Goal: Task Accomplishment & Management: Manage account settings

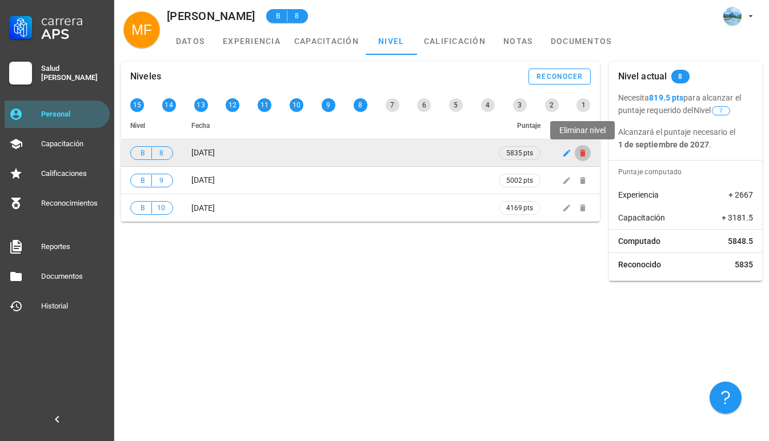
click at [586, 153] on icon "button" at bounding box center [582, 153] width 9 height 9
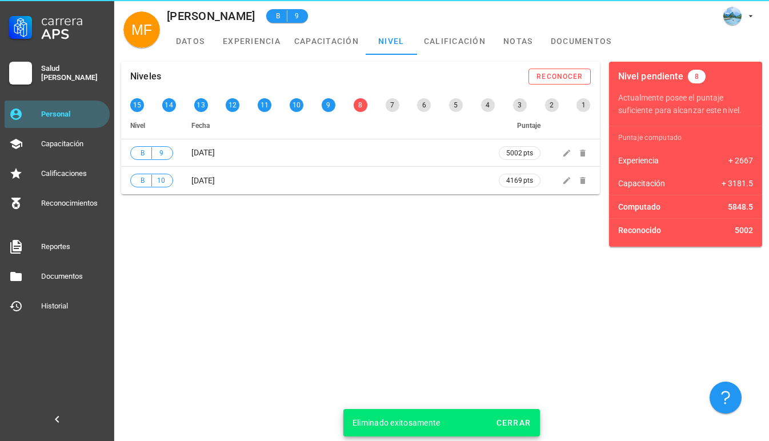
click at [355, 291] on div "Niveles reconocer 15 14 13 12 11 10 9 8 7 6 5 4 3 2 1 Nivel Fecha Puntaje B 9 […" at bounding box center [441, 248] width 655 height 386
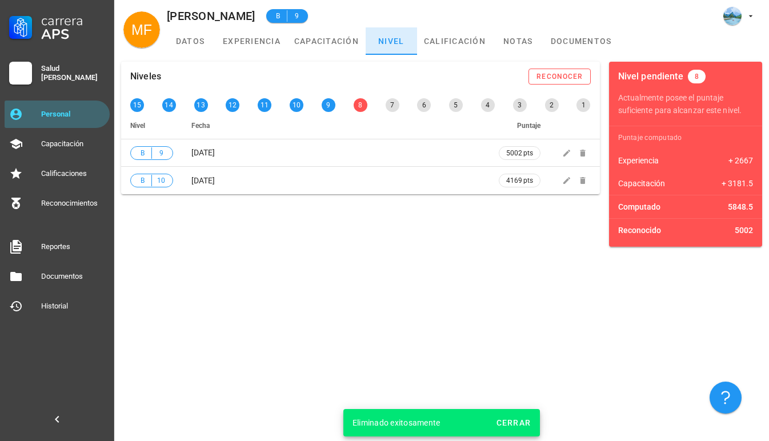
click at [388, 45] on link "nivel" at bounding box center [391, 40] width 51 height 27
click at [317, 43] on link "capacitación" at bounding box center [326, 40] width 78 height 27
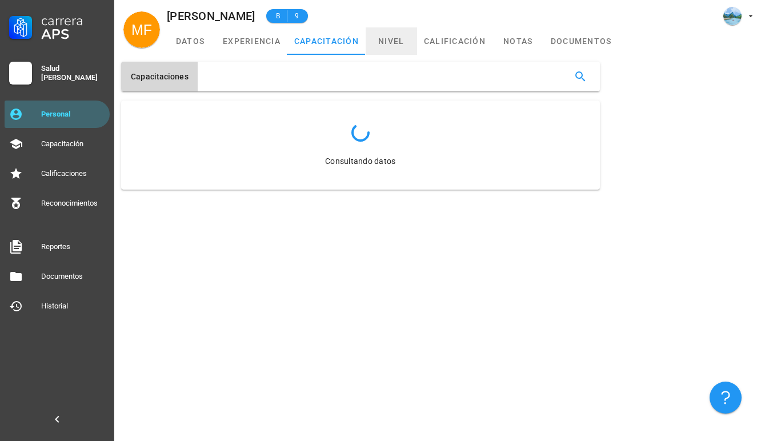
click at [389, 42] on link "nivel" at bounding box center [391, 40] width 51 height 27
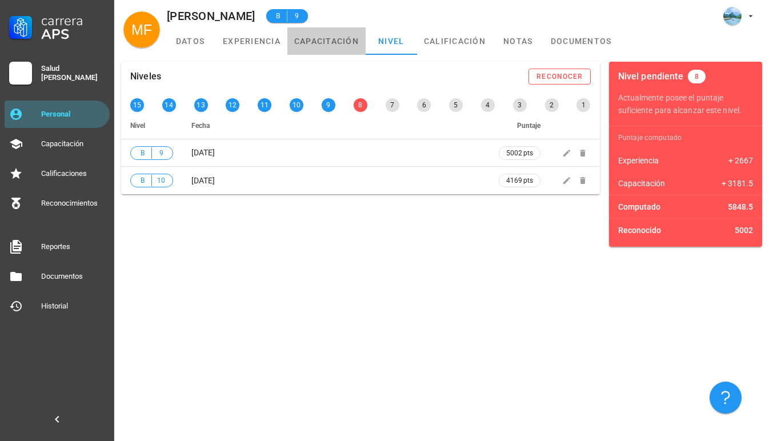
click at [331, 43] on link "capacitación" at bounding box center [326, 40] width 78 height 27
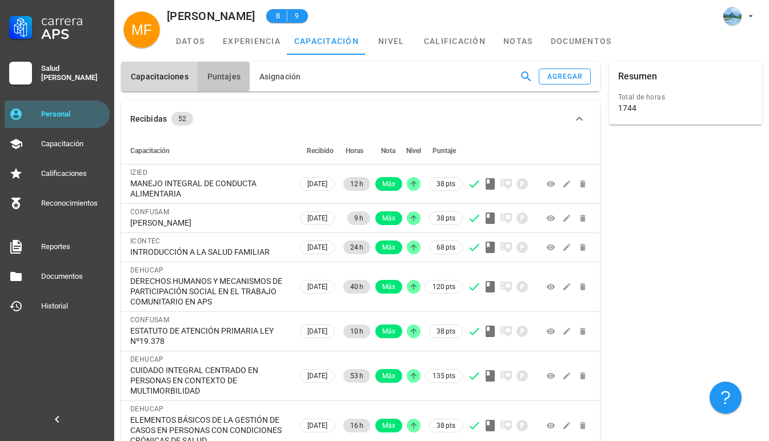
click at [229, 78] on span "Puntajes" at bounding box center [224, 76] width 34 height 9
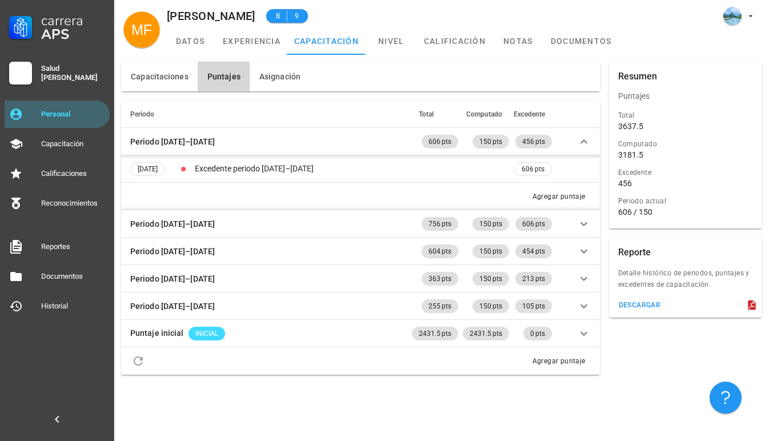
click at [351, 121] on th "Periodo" at bounding box center [265, 114] width 289 height 27
click at [298, 119] on th "Periodo" at bounding box center [265, 114] width 289 height 27
click at [438, 102] on th "Total" at bounding box center [435, 114] width 51 height 27
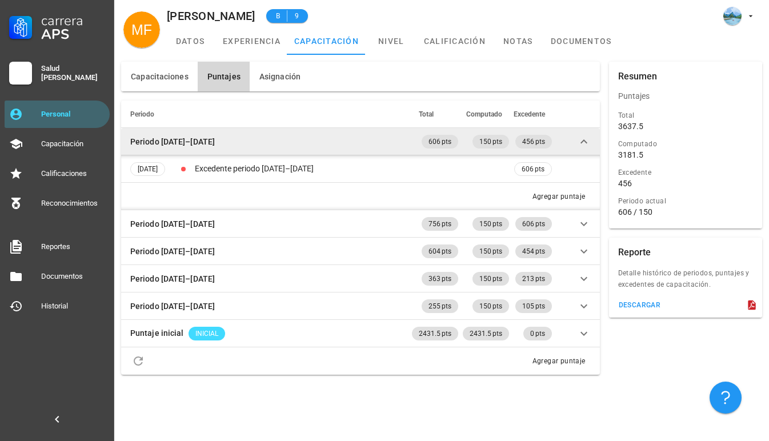
drag, startPoint x: 266, startPoint y: 162, endPoint x: 273, endPoint y: 155, distance: 10.1
click at [273, 155] on tbody "Periodo [DATE]–[DATE] 606 pts 150 pts 456 pts [DATE] Excedente periodo [DATE]–[…" at bounding box center [360, 251] width 479 height 247
click at [284, 138] on td "Periodo [DATE]–[DATE]" at bounding box center [265, 141] width 289 height 27
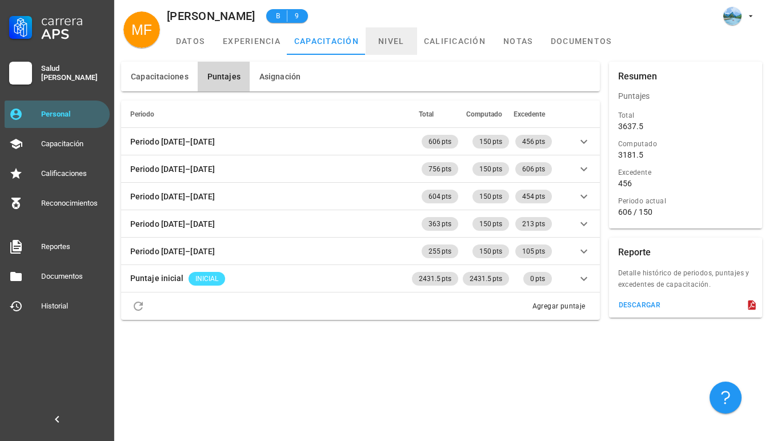
click at [405, 33] on link "nivel" at bounding box center [391, 40] width 51 height 27
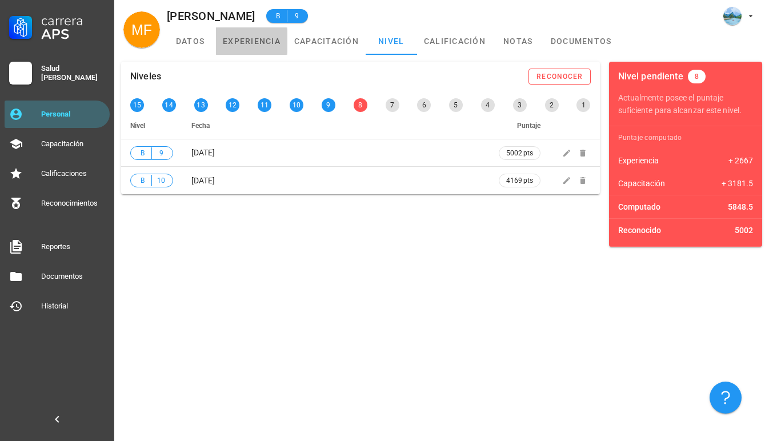
click at [262, 39] on link "experiencia" at bounding box center [251, 40] width 71 height 27
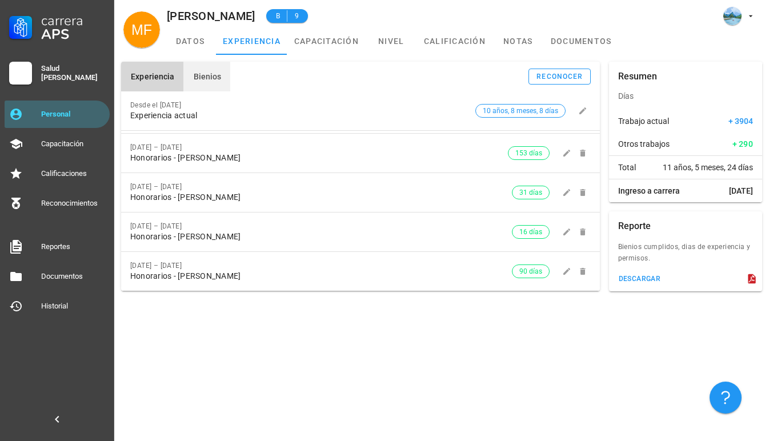
click at [214, 73] on span "Bienios" at bounding box center [207, 76] width 29 height 9
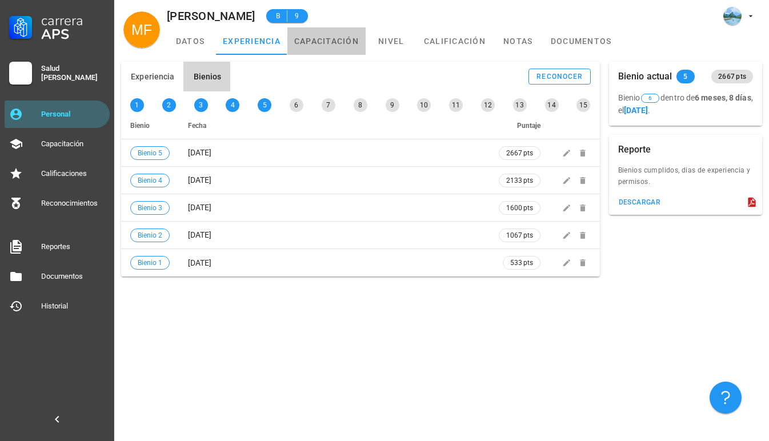
click at [314, 50] on link "capacitación" at bounding box center [326, 40] width 78 height 27
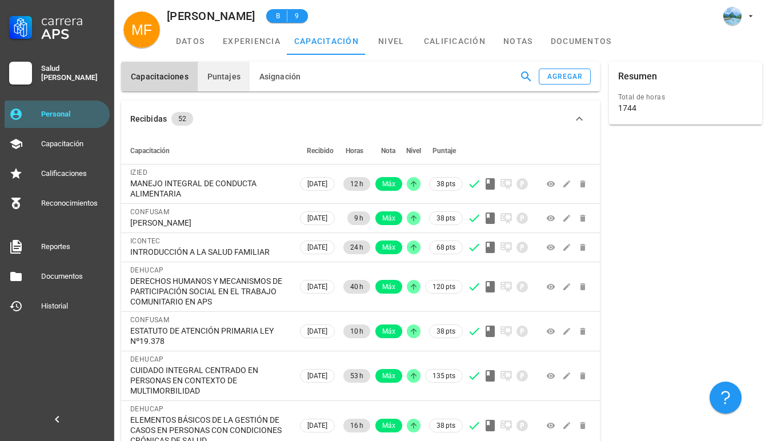
click at [227, 70] on button "Puntajes" at bounding box center [224, 77] width 52 height 30
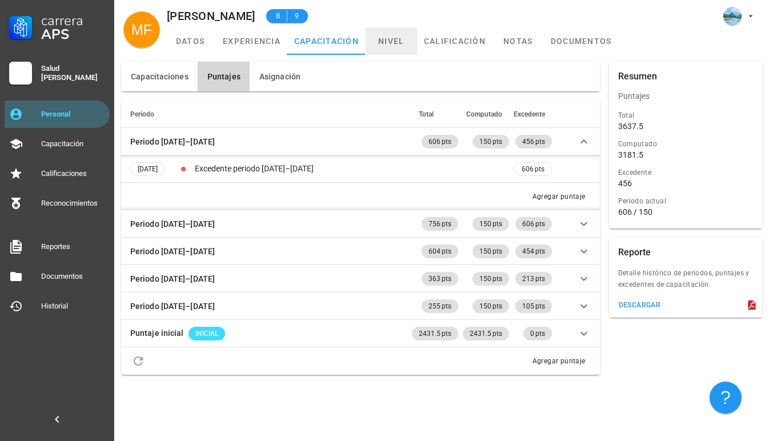
click at [398, 44] on link "nivel" at bounding box center [391, 40] width 51 height 27
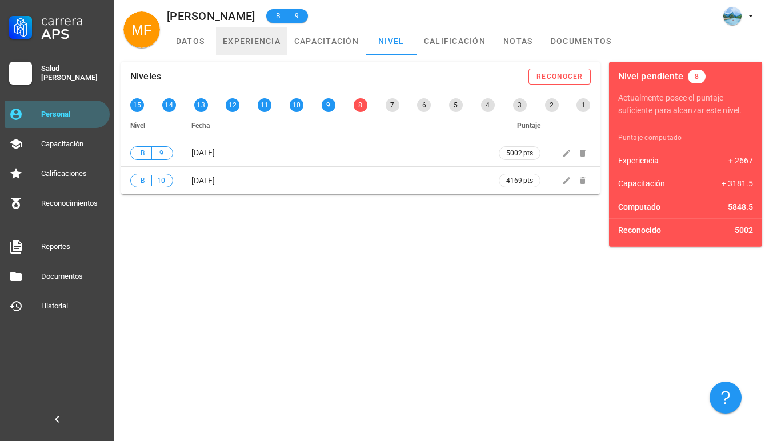
click at [254, 54] on link "experiencia" at bounding box center [251, 40] width 71 height 27
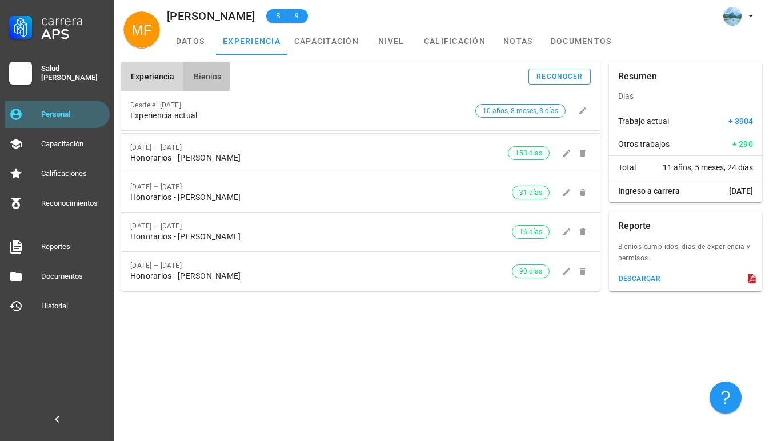
click at [199, 80] on span "Bienios" at bounding box center [207, 76] width 29 height 9
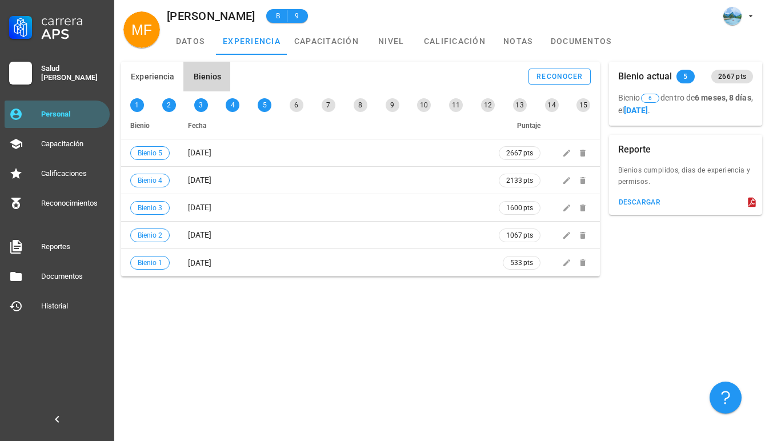
click at [347, 346] on div "Experiencia Bienios reconocer Desde el [DATE] Experiencia actual 10 años, 8 mes…" at bounding box center [441, 248] width 655 height 386
click at [391, 39] on link "nivel" at bounding box center [391, 40] width 51 height 27
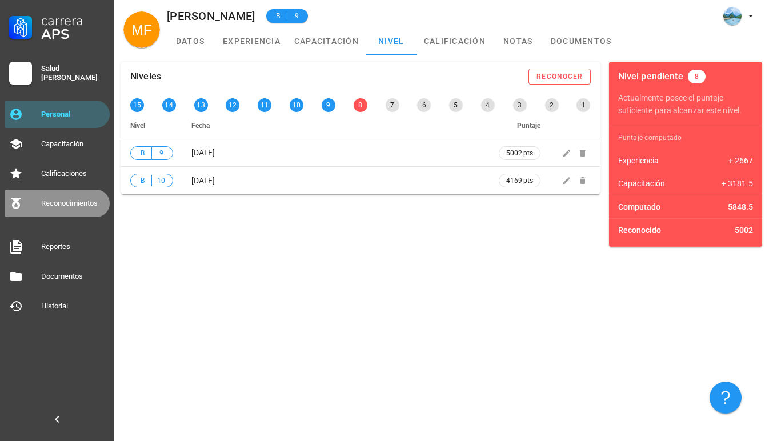
click at [96, 198] on div "Reconocimientos" at bounding box center [73, 203] width 64 height 18
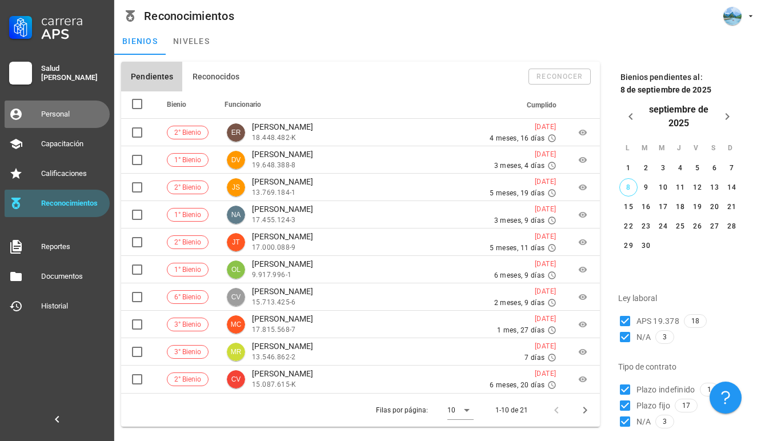
click at [97, 113] on div "Personal" at bounding box center [73, 114] width 64 height 9
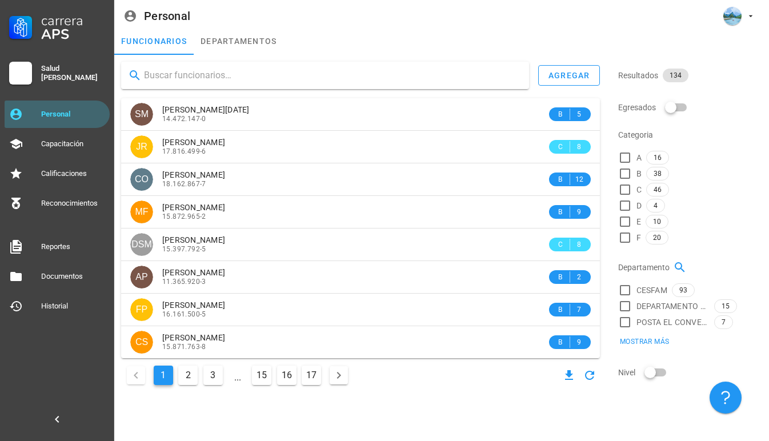
click at [103, 61] on div "Salud [PERSON_NAME]" at bounding box center [73, 72] width 64 height 27
click at [246, 82] on input "text" at bounding box center [332, 75] width 376 height 18
type input "[PERSON_NAME]"
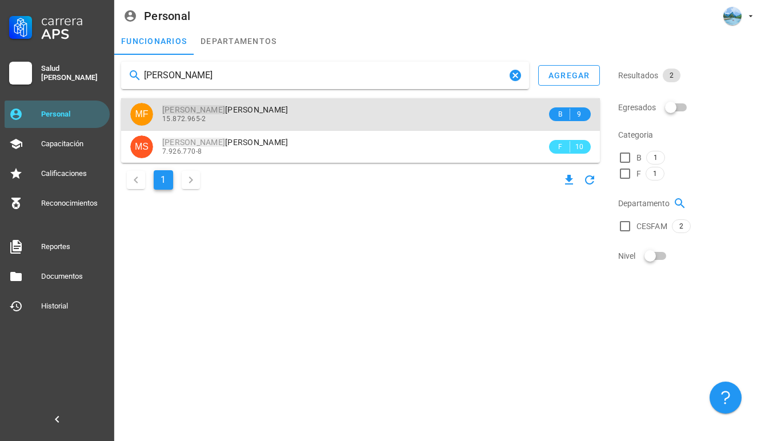
click at [251, 114] on span "[PERSON_NAME]" at bounding box center [225, 109] width 126 height 9
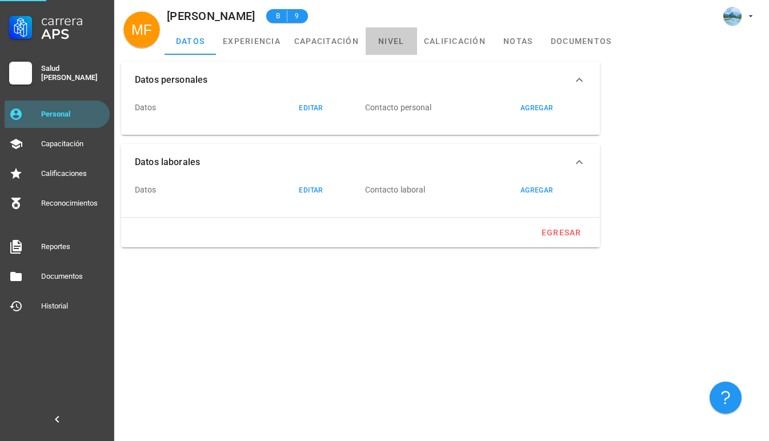
click at [397, 49] on link "nivel" at bounding box center [391, 40] width 51 height 27
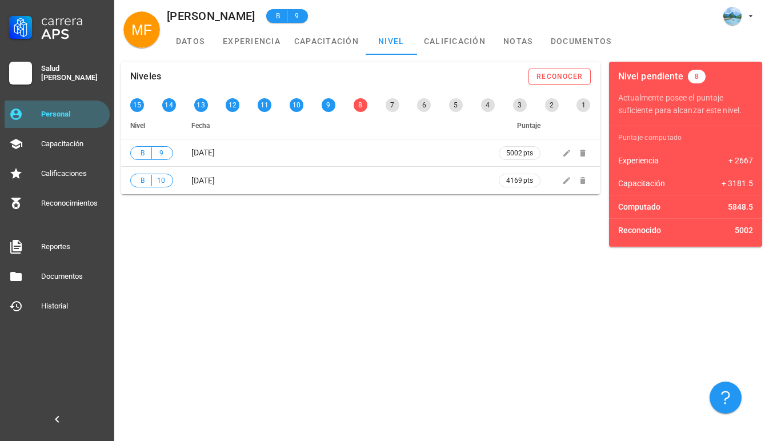
click at [357, 316] on div "Niveles reconocer 15 14 13 12 11 10 9 8 7 6 5 4 3 2 1 Nivel Fecha Puntaje B 9 […" at bounding box center [441, 248] width 655 height 386
click at [245, 31] on link "experiencia" at bounding box center [251, 40] width 71 height 27
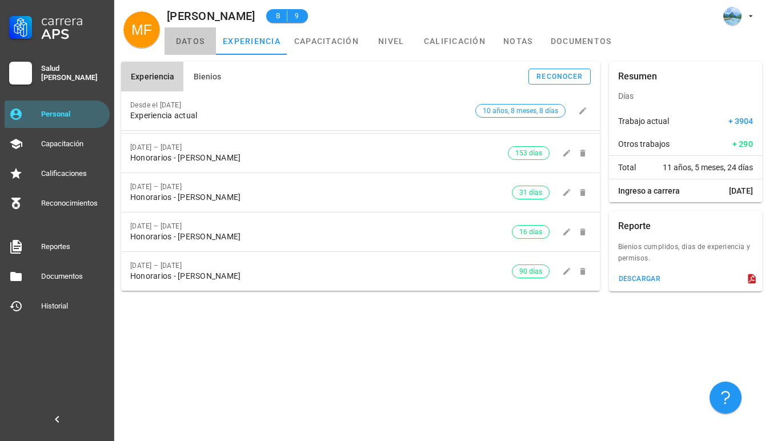
click at [209, 38] on link "datos" at bounding box center [190, 40] width 51 height 27
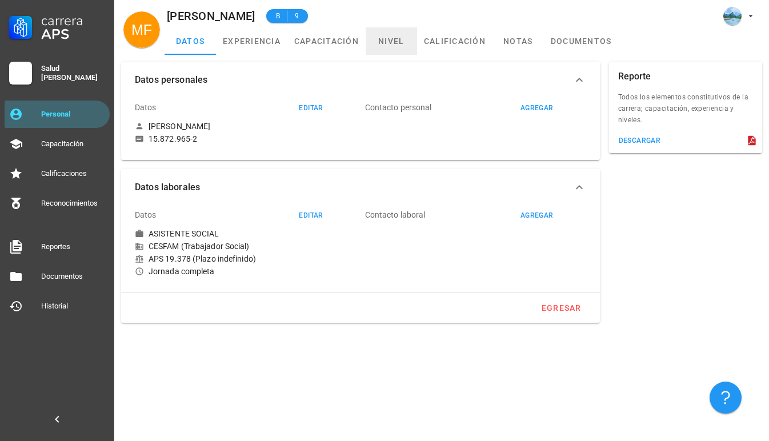
click at [376, 49] on link "nivel" at bounding box center [391, 40] width 51 height 27
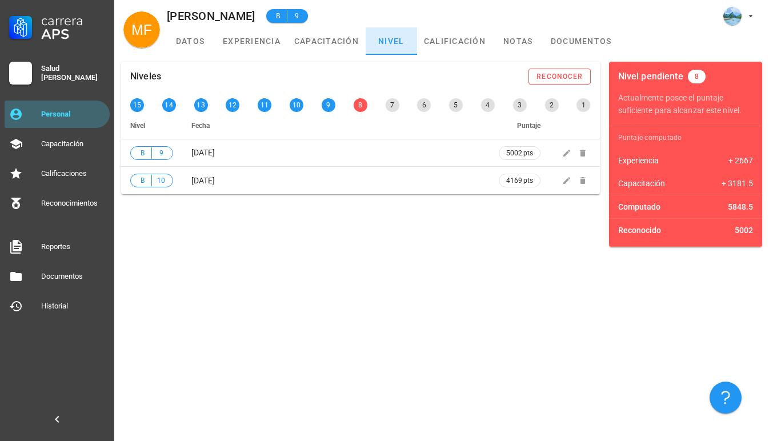
click at [405, 49] on link "nivel" at bounding box center [391, 40] width 51 height 27
click at [296, 279] on div "Niveles reconocer 15 14 13 12 11 10 9 8 7 6 5 4 3 2 1 Nivel Fecha Puntaje B 9 […" at bounding box center [441, 248] width 655 height 386
click at [300, 56] on div "Niveles reconocer 15 14 13 12 11 10 9 8 7 6 5 4 3 2 1 Nivel Fecha Puntaje B 9 […" at bounding box center [441, 154] width 655 height 199
click at [303, 45] on link "capacitación" at bounding box center [326, 40] width 78 height 27
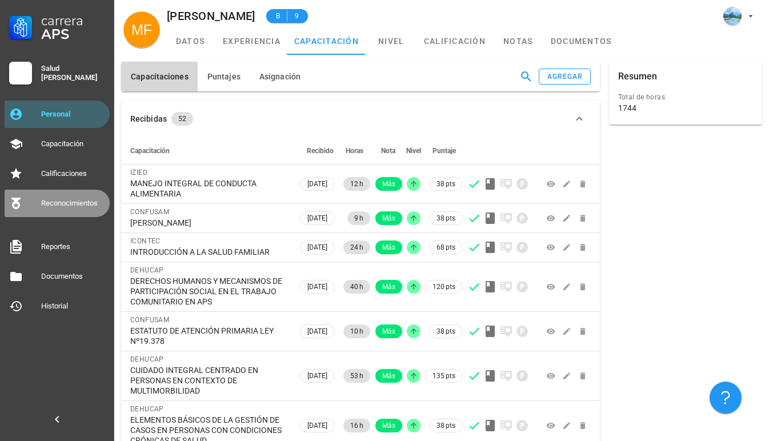
click at [63, 198] on div "Reconocimientos" at bounding box center [73, 203] width 64 height 18
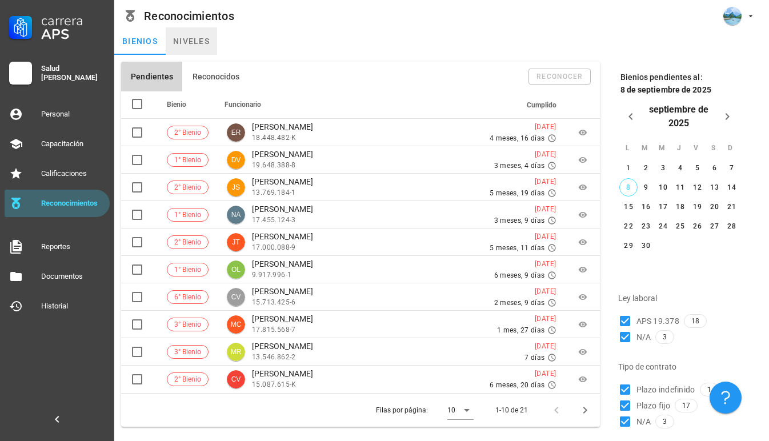
click at [202, 42] on link "niveles" at bounding box center [191, 40] width 51 height 27
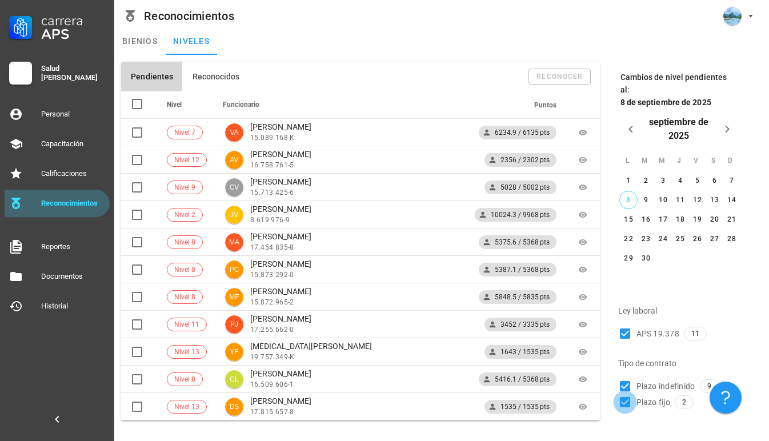
click at [626, 393] on div at bounding box center [624, 402] width 19 height 19
checkbox input "false"
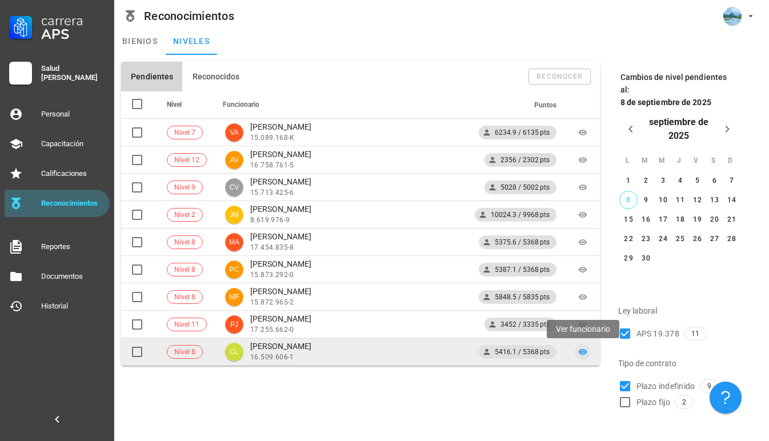
click at [582, 352] on icon at bounding box center [582, 352] width 9 height 6
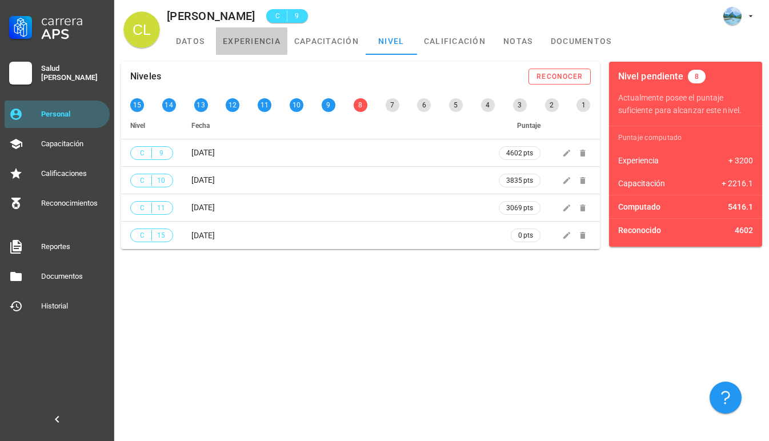
click at [246, 47] on link "experiencia" at bounding box center [251, 40] width 71 height 27
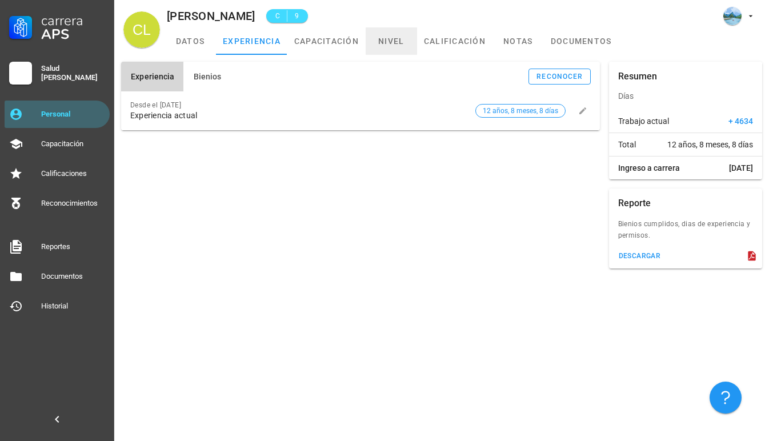
click at [393, 42] on link "nivel" at bounding box center [391, 40] width 51 height 27
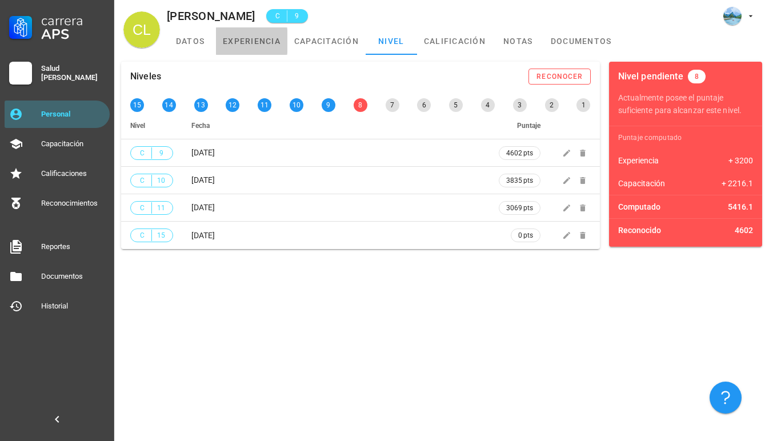
click at [236, 41] on link "experiencia" at bounding box center [251, 40] width 71 height 27
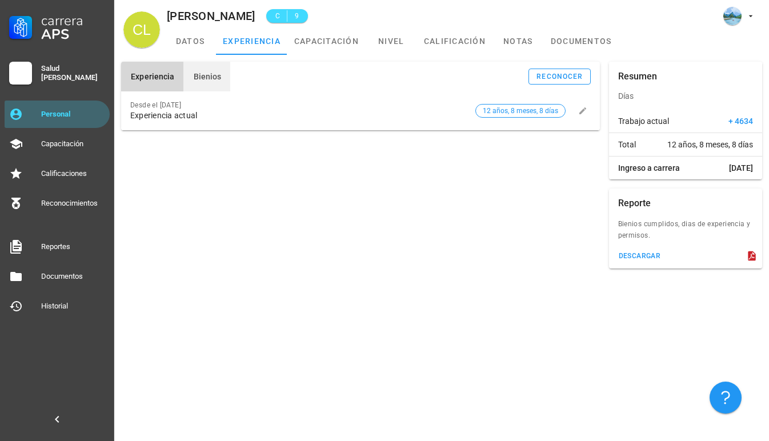
click at [208, 79] on span "Bienios" at bounding box center [207, 76] width 29 height 9
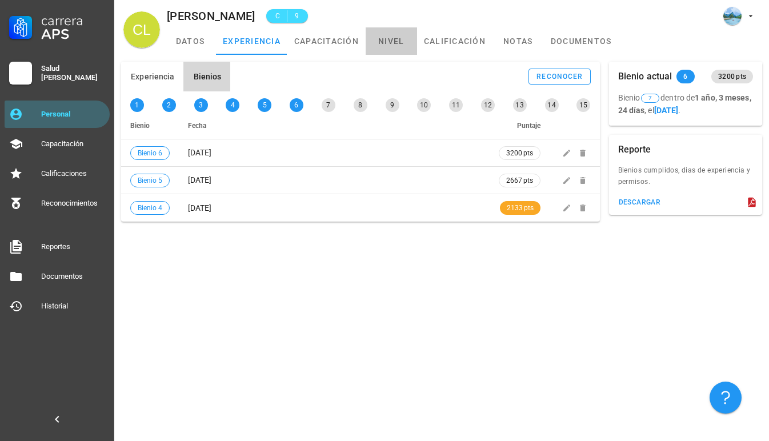
click at [394, 37] on link "nivel" at bounding box center [391, 40] width 51 height 27
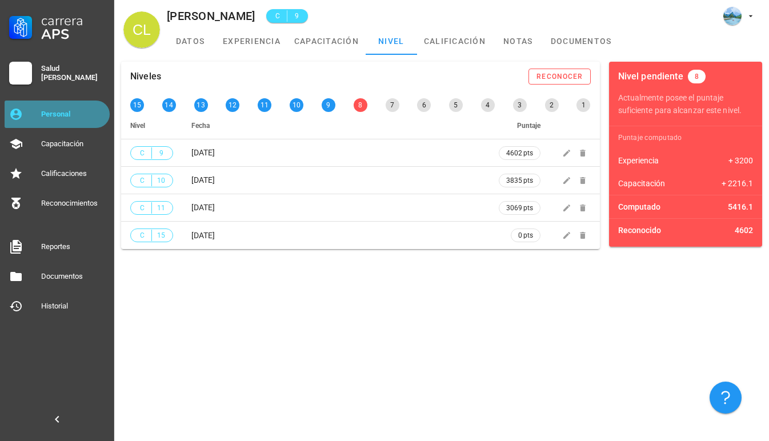
click at [86, 120] on div "Personal" at bounding box center [73, 114] width 64 height 18
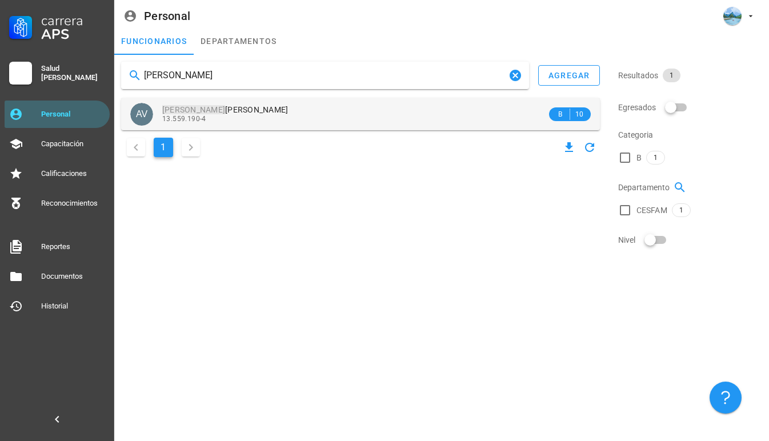
type input "[PERSON_NAME]"
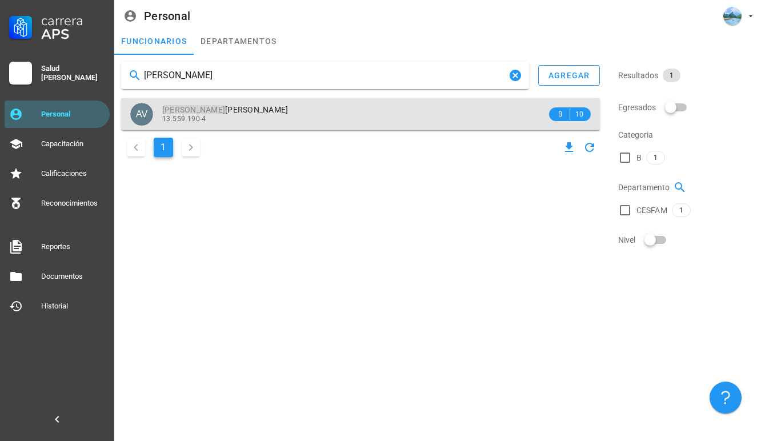
click at [310, 118] on div "13.559.190-4" at bounding box center [354, 119] width 385 height 8
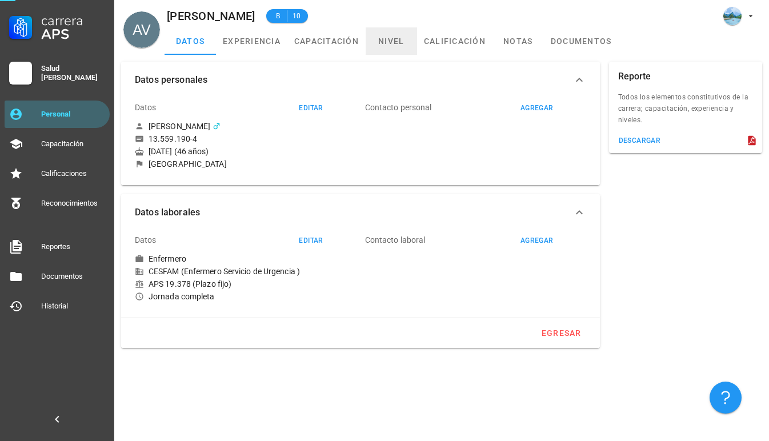
click at [378, 42] on link "nivel" at bounding box center [391, 40] width 51 height 27
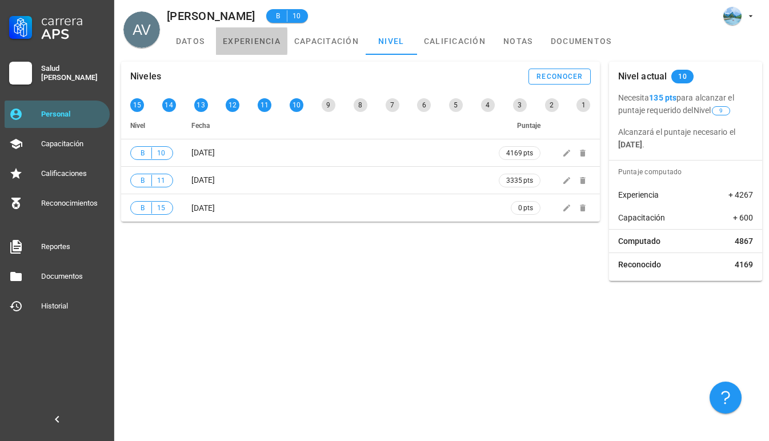
click at [248, 46] on link "experiencia" at bounding box center [251, 40] width 71 height 27
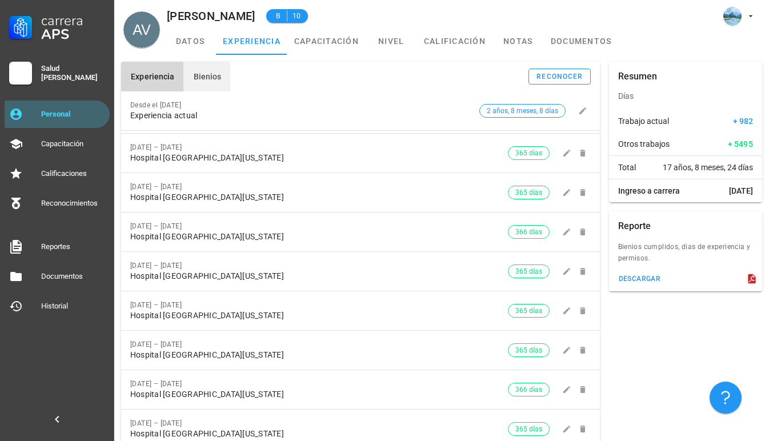
click at [200, 82] on button "Bienios" at bounding box center [206, 77] width 47 height 30
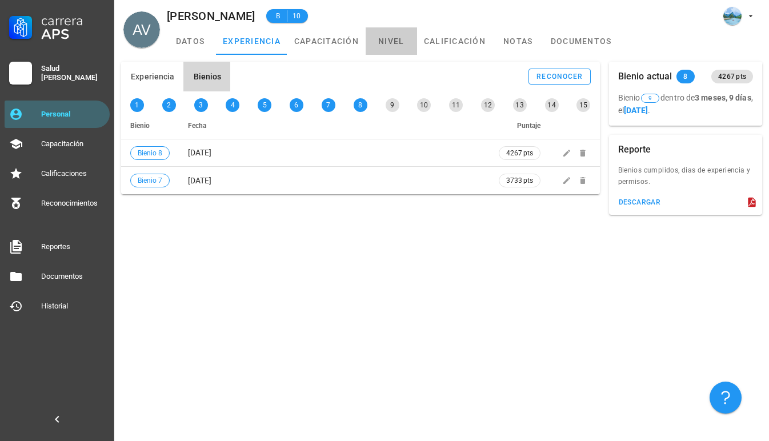
click at [387, 37] on link "nivel" at bounding box center [391, 40] width 51 height 27
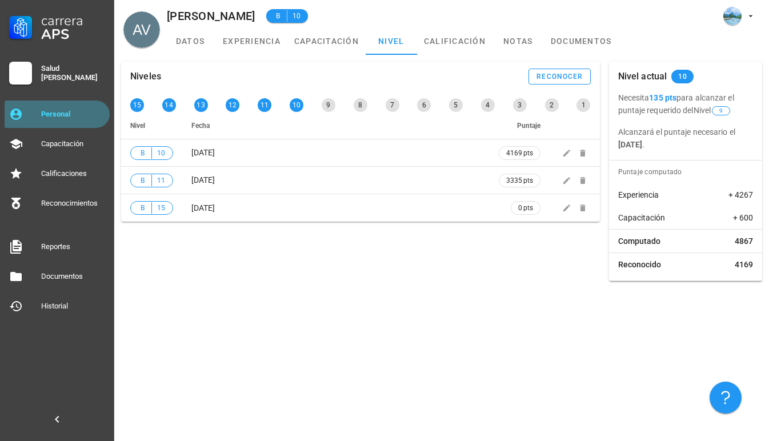
click at [66, 120] on div "Personal" at bounding box center [73, 114] width 64 height 18
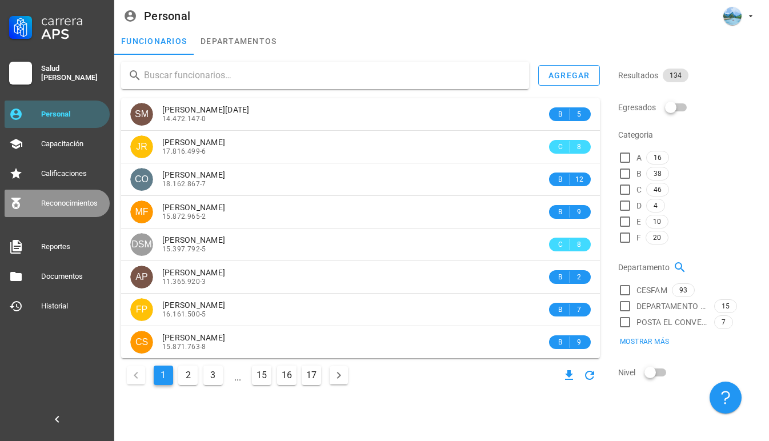
click at [65, 209] on div "Reconocimientos" at bounding box center [73, 203] width 64 height 18
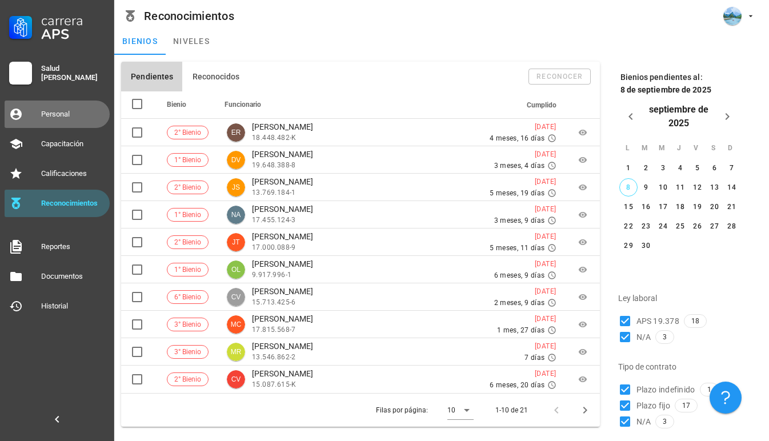
click at [82, 113] on div "Personal" at bounding box center [73, 114] width 64 height 9
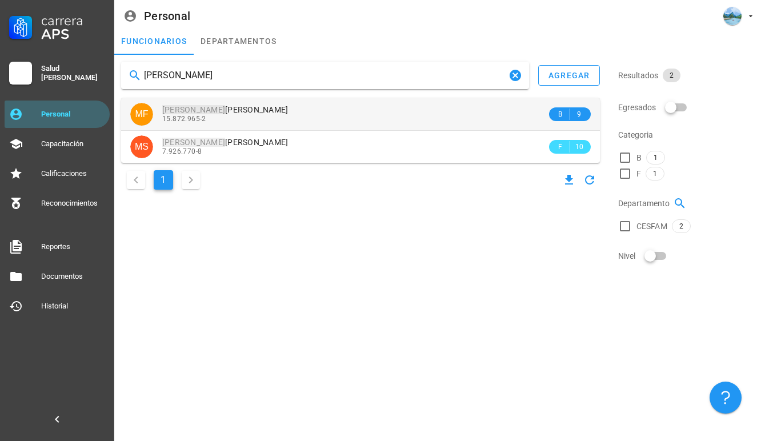
type input "[PERSON_NAME]"
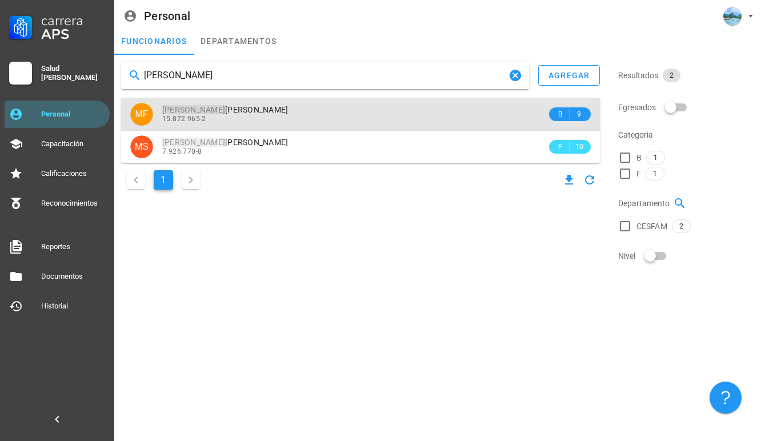
click at [293, 119] on div "15.872.965-2" at bounding box center [354, 119] width 385 height 8
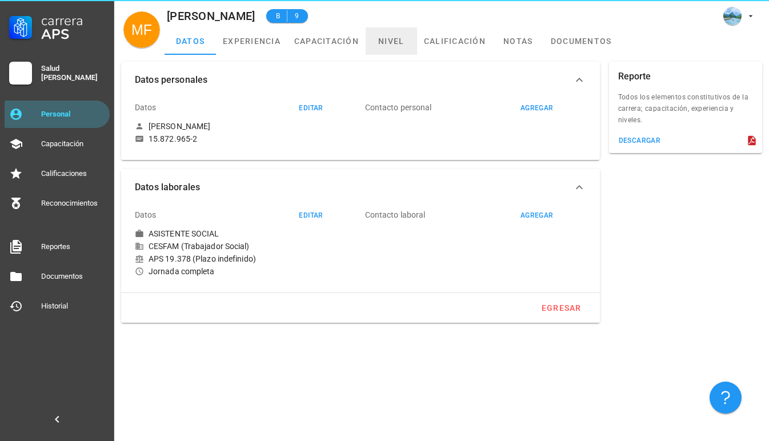
click at [378, 34] on link "nivel" at bounding box center [391, 40] width 51 height 27
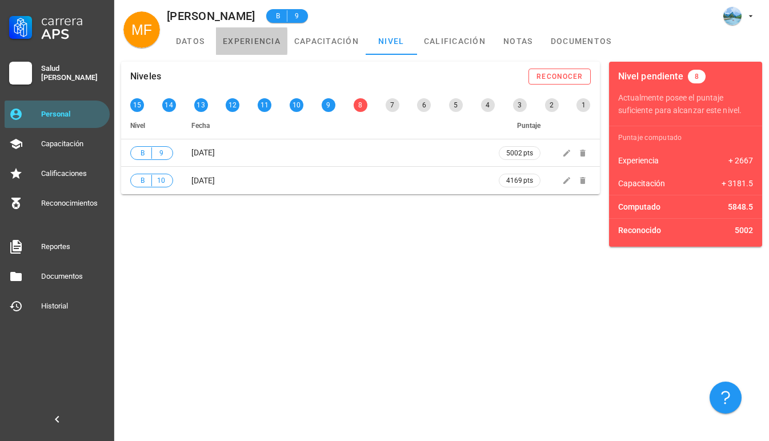
click at [247, 50] on link "experiencia" at bounding box center [251, 40] width 71 height 27
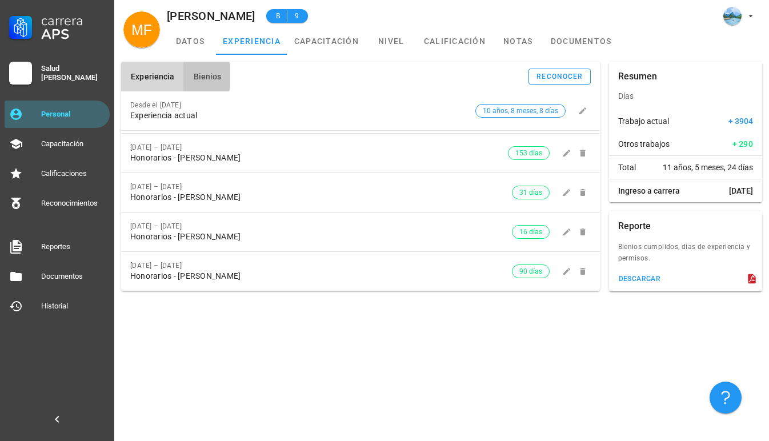
click at [198, 71] on button "Bienios" at bounding box center [206, 77] width 47 height 30
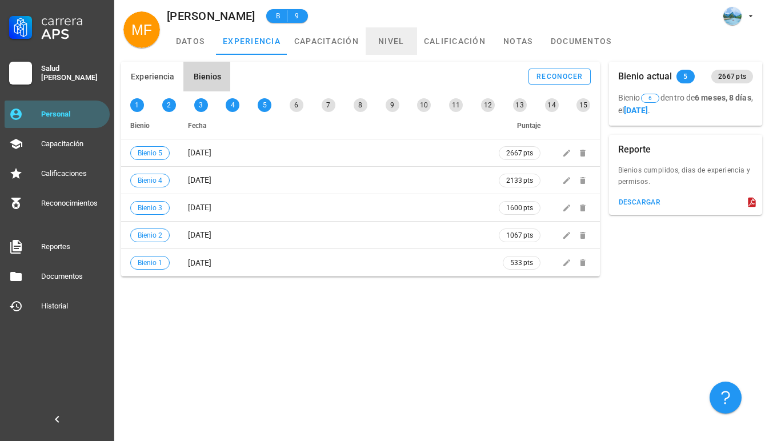
click at [385, 41] on link "nivel" at bounding box center [391, 40] width 51 height 27
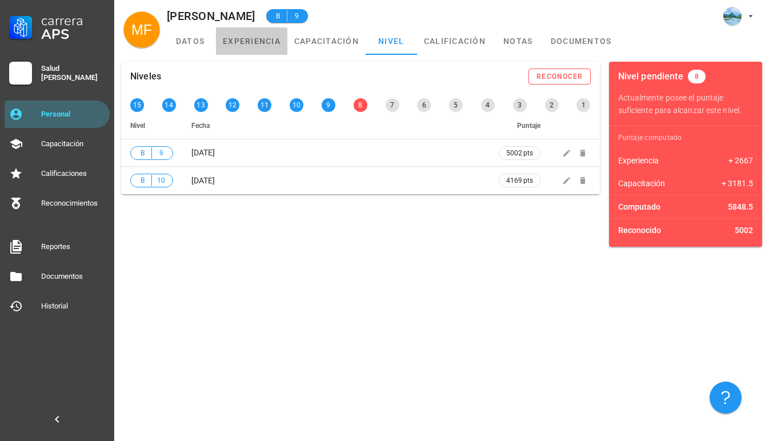
click at [243, 44] on link "experiencia" at bounding box center [251, 40] width 71 height 27
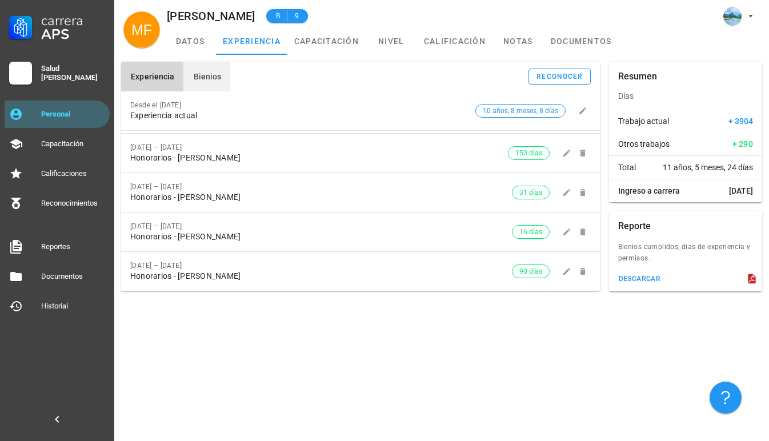
click at [202, 79] on span "Bienios" at bounding box center [207, 76] width 29 height 9
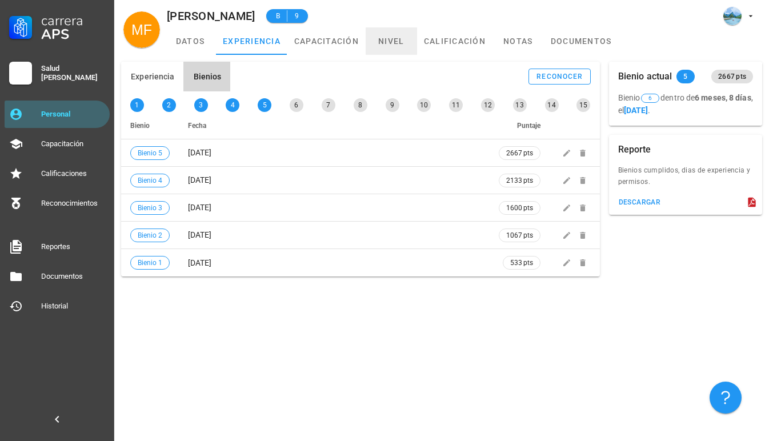
click at [397, 32] on link "nivel" at bounding box center [391, 40] width 51 height 27
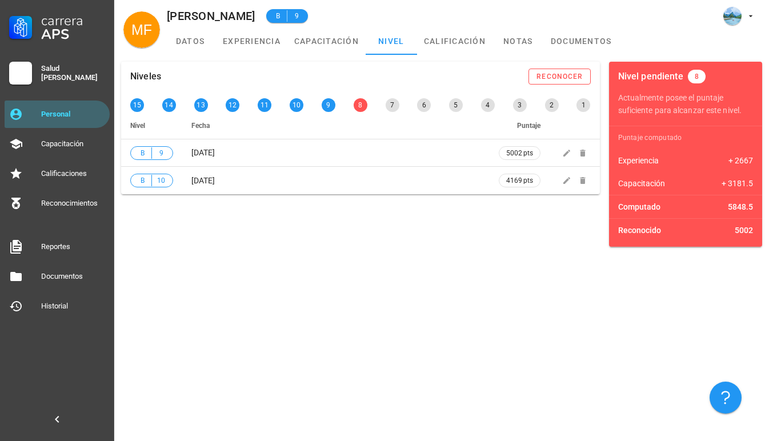
click at [353, 292] on div "Niveles reconocer 15 14 13 12 11 10 9 8 7 6 5 4 3 2 1 Nivel Fecha Puntaje B 9 […" at bounding box center [441, 248] width 655 height 386
click at [554, 81] on button "reconocer" at bounding box center [560, 77] width 62 height 16
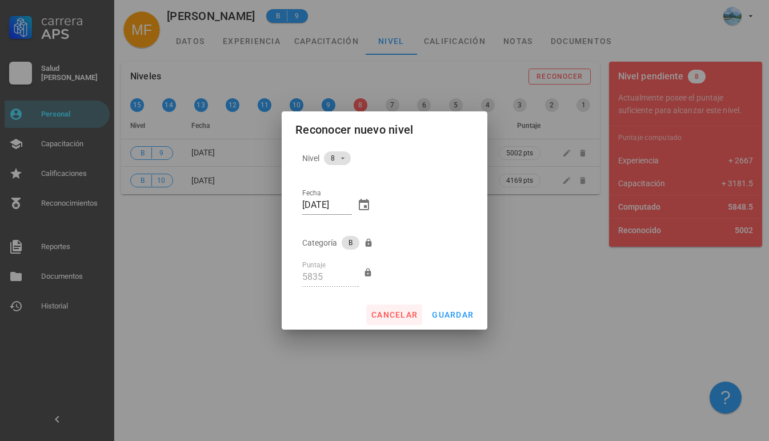
click at [390, 321] on button "cancelar" at bounding box center [394, 315] width 56 height 21
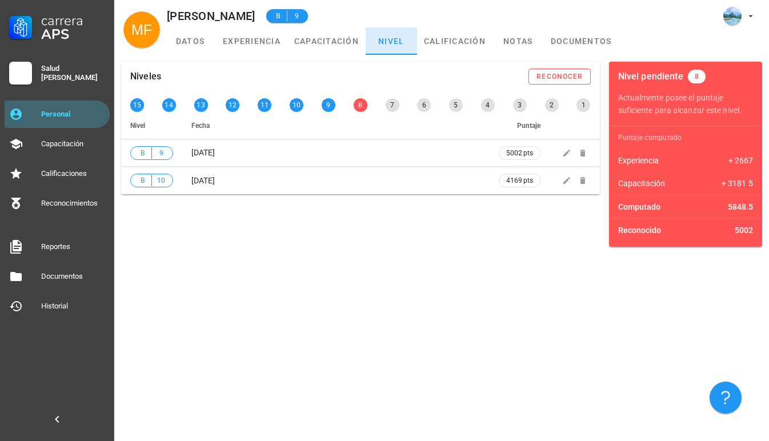
click at [393, 31] on link "nivel" at bounding box center [391, 40] width 51 height 27
click at [444, 268] on div "Niveles reconocer 15 14 13 12 11 10 9 8 7 6 5 4 3 2 1 Nivel Fecha Puntaje B 9 […" at bounding box center [441, 248] width 655 height 386
click at [77, 117] on div "Personal" at bounding box center [73, 114] width 64 height 9
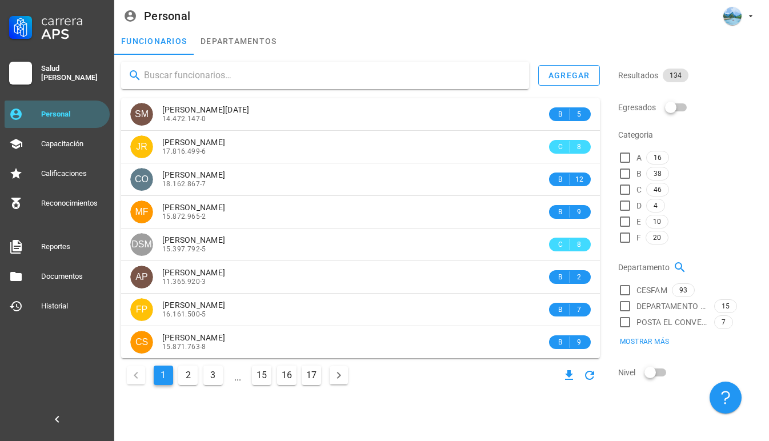
click at [185, 77] on input "text" at bounding box center [332, 75] width 376 height 18
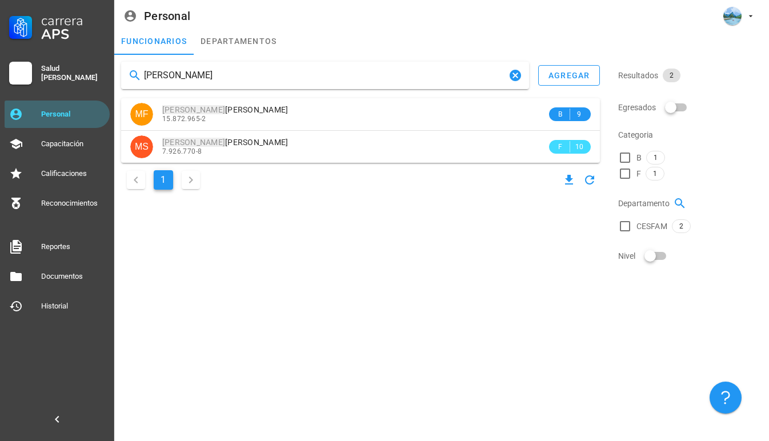
type input "[PERSON_NAME]"
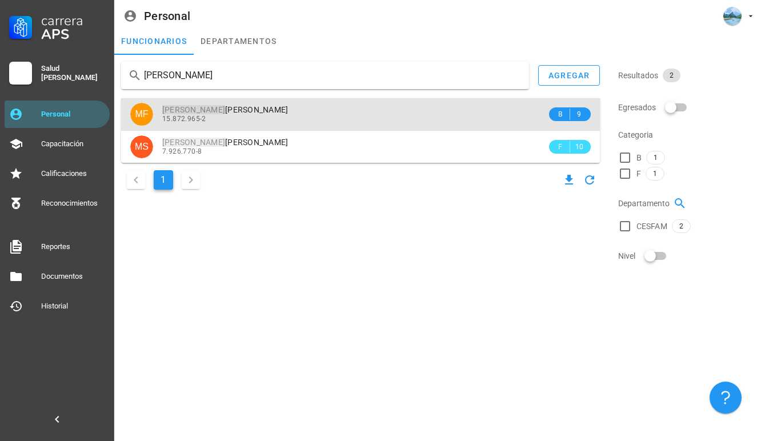
click at [222, 113] on span "[PERSON_NAME]" at bounding box center [225, 109] width 126 height 9
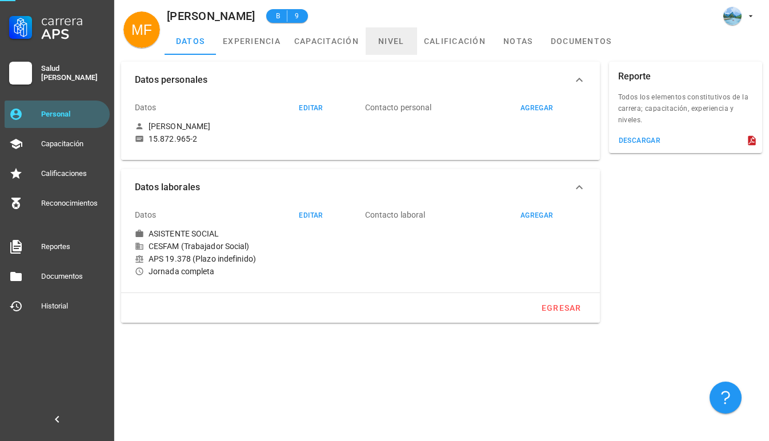
click at [398, 41] on link "nivel" at bounding box center [391, 40] width 51 height 27
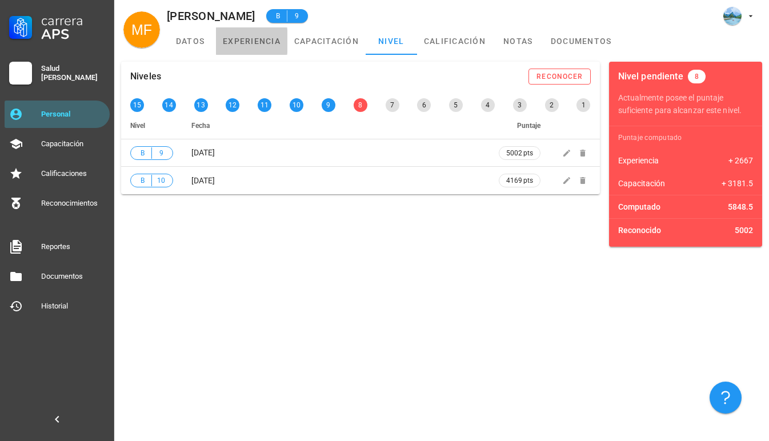
click at [241, 54] on link "experiencia" at bounding box center [251, 40] width 71 height 27
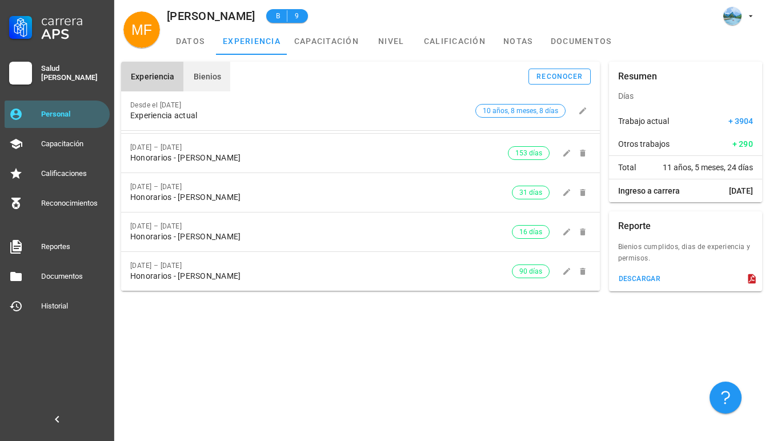
click at [221, 74] on button "Bienios" at bounding box center [206, 77] width 47 height 30
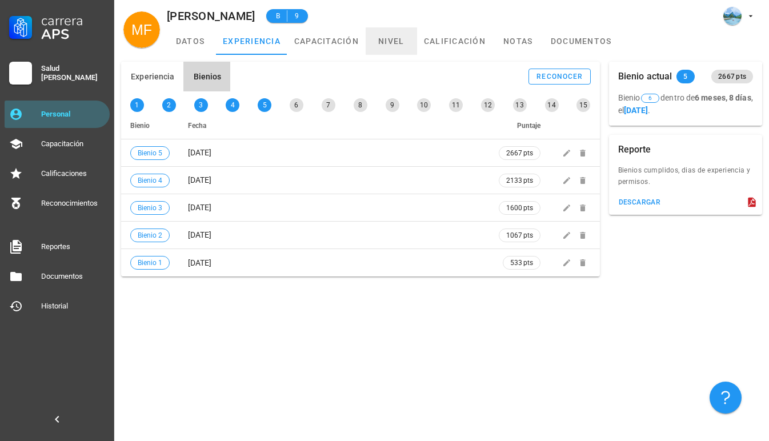
click at [396, 53] on link "nivel" at bounding box center [391, 40] width 51 height 27
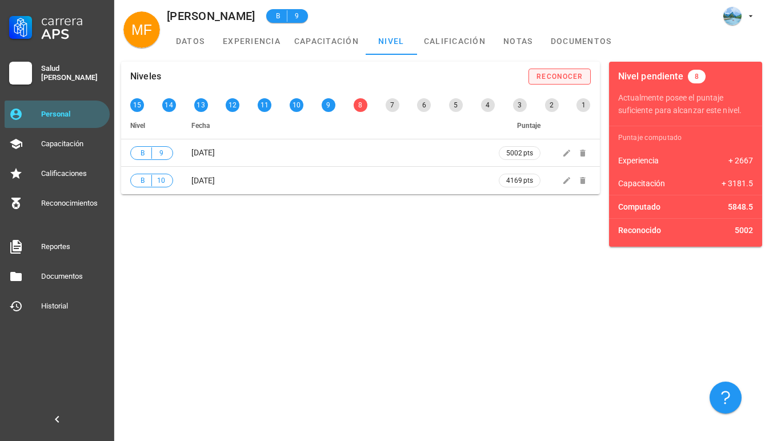
click at [551, 76] on div "reconocer" at bounding box center [559, 77] width 47 height 8
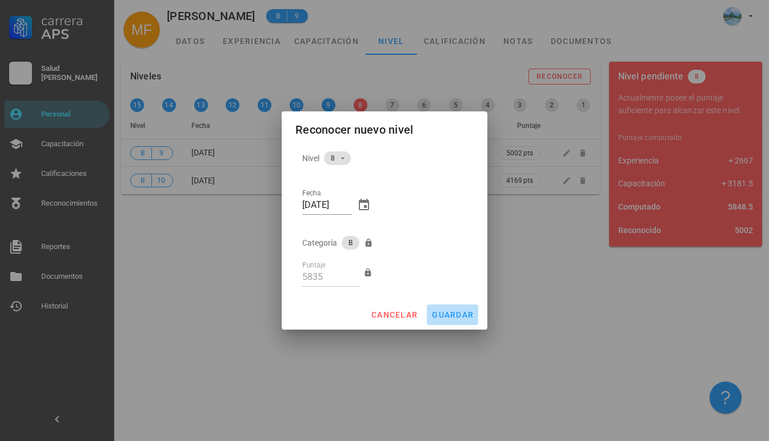
click at [457, 321] on button "guardar" at bounding box center [452, 315] width 51 height 21
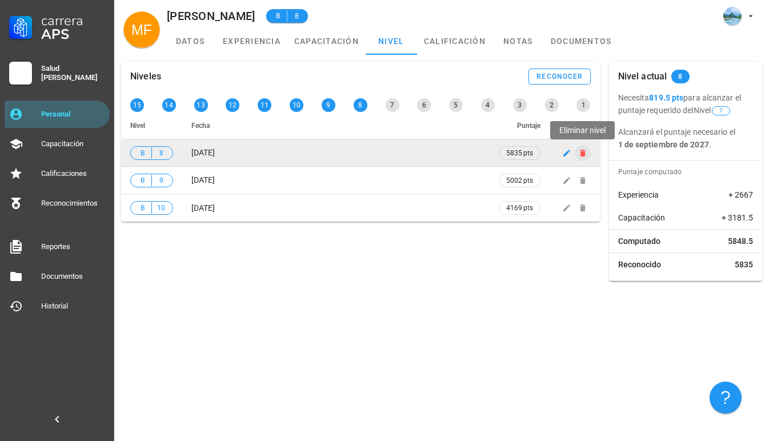
click at [584, 154] on icon "button" at bounding box center [582, 153] width 5 height 7
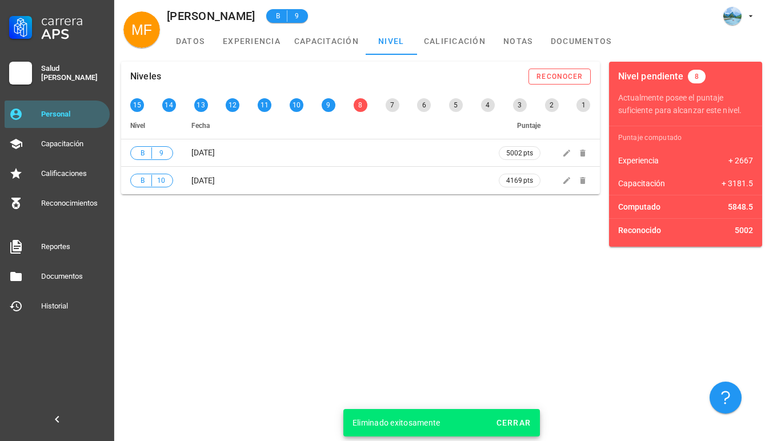
click at [344, 284] on div "Niveles reconocer 15 14 13 12 11 10 9 8 7 6 5 4 3 2 1 Nivel Fecha Puntaje B 9 […" at bounding box center [441, 248] width 655 height 386
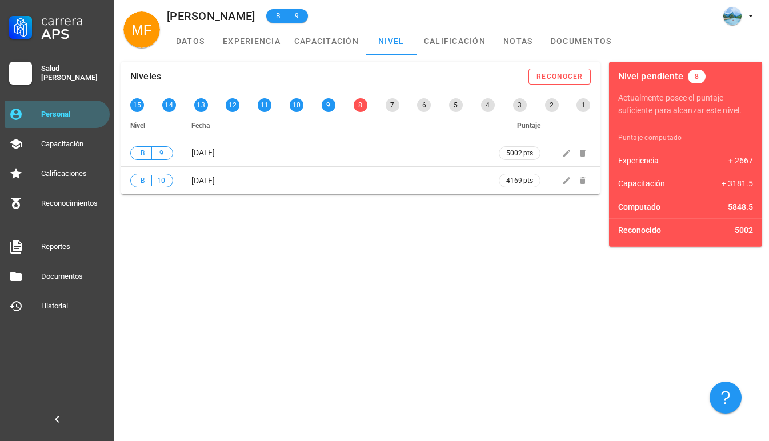
click at [344, 284] on div "Niveles reconocer 15 14 13 12 11 10 9 8 7 6 5 4 3 2 1 Nivel Fecha Puntaje B 9 […" at bounding box center [441, 248] width 655 height 386
click at [78, 111] on div "Personal" at bounding box center [73, 114] width 64 height 9
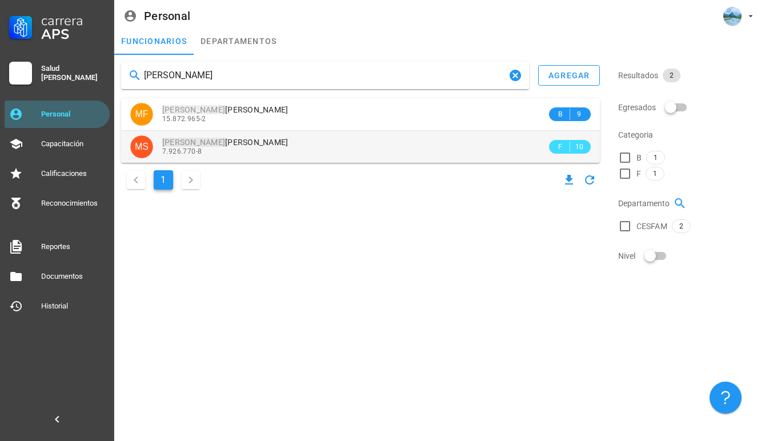
type input "[PERSON_NAME]"
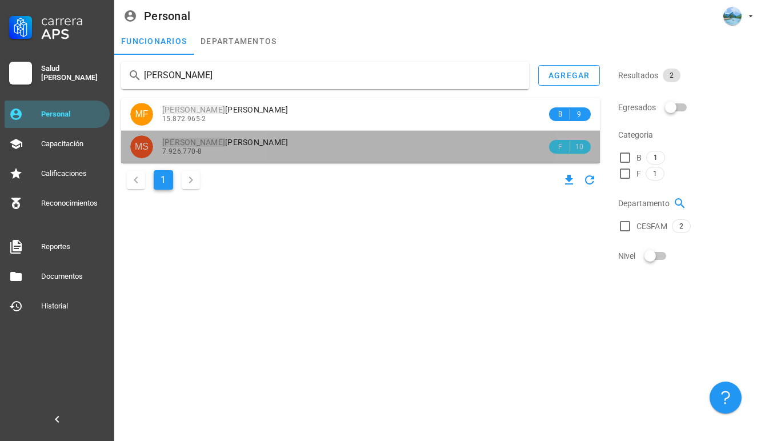
click at [287, 154] on div "7.926.770-8" at bounding box center [354, 151] width 385 height 8
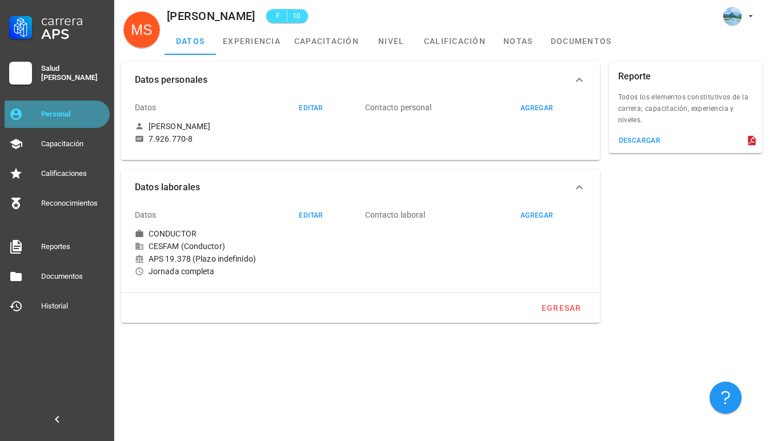
click at [84, 106] on div "Personal" at bounding box center [73, 114] width 64 height 18
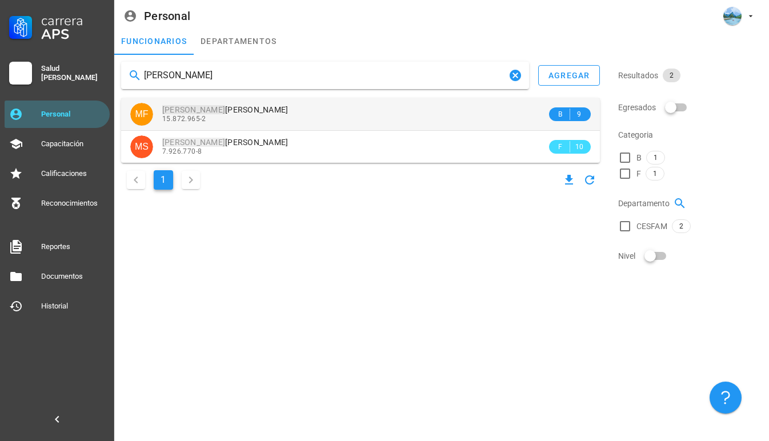
type input "[PERSON_NAME]"
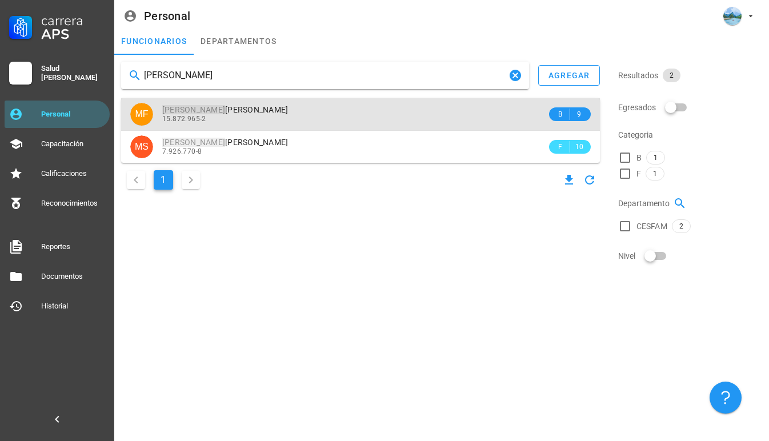
click at [265, 113] on span "[PERSON_NAME]" at bounding box center [225, 109] width 126 height 9
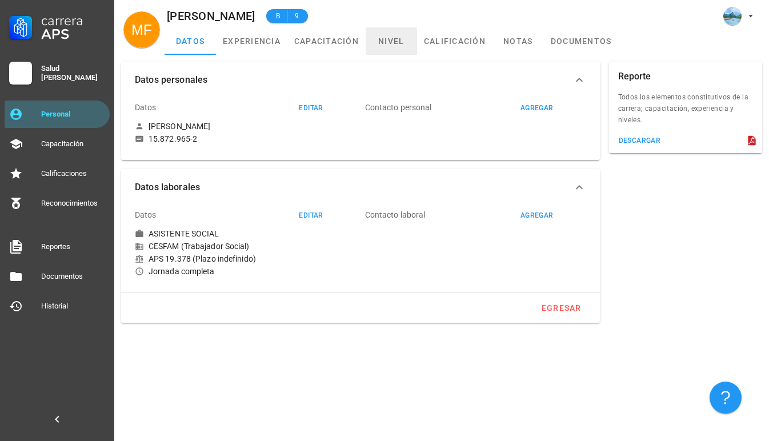
click at [392, 46] on link "nivel" at bounding box center [391, 40] width 51 height 27
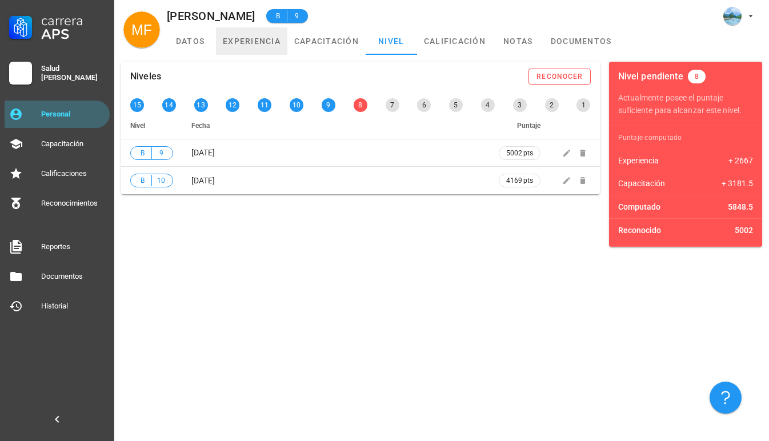
click at [252, 44] on link "experiencia" at bounding box center [251, 40] width 71 height 27
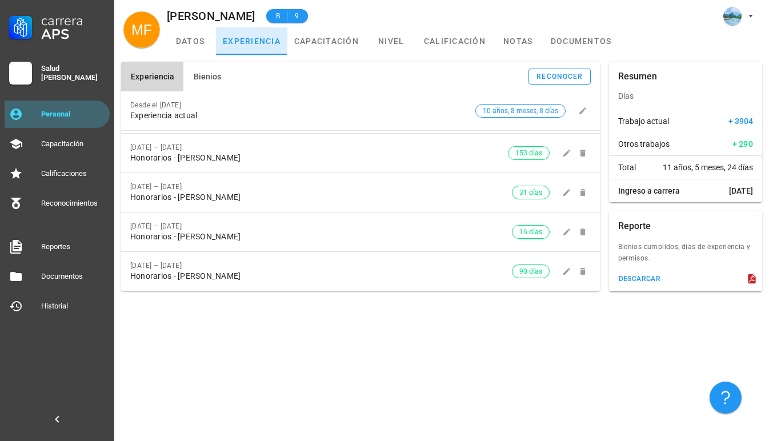
click at [252, 44] on link "experiencia" at bounding box center [251, 40] width 71 height 27
click at [283, 322] on div "Experiencia Bienios reconocer Desde el [DATE] Experiencia actual 10 años, 8 mes…" at bounding box center [441, 248] width 655 height 386
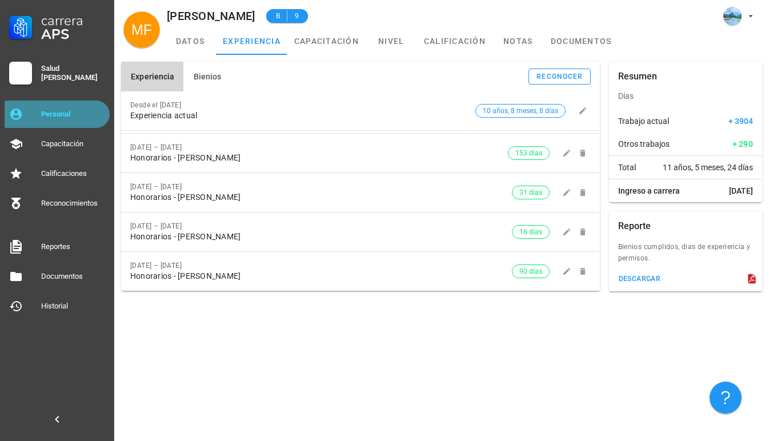
click at [70, 104] on link "Personal" at bounding box center [57, 114] width 105 height 27
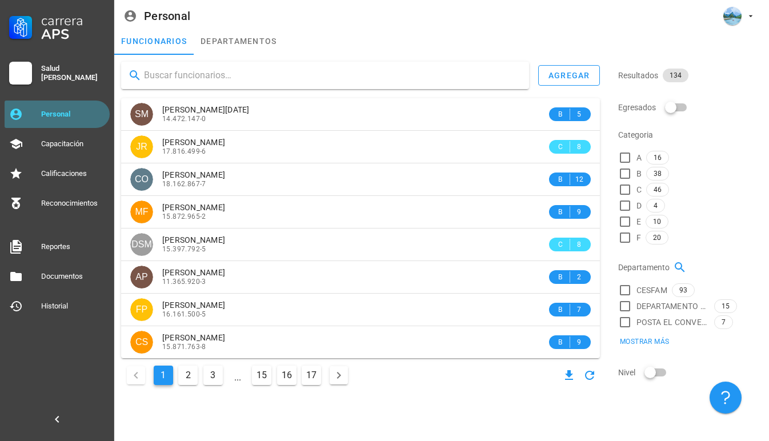
click at [97, 102] on link "Personal" at bounding box center [57, 114] width 105 height 27
click at [86, 108] on div "Personal" at bounding box center [73, 114] width 64 height 18
click at [258, 72] on input "text" at bounding box center [332, 75] width 376 height 18
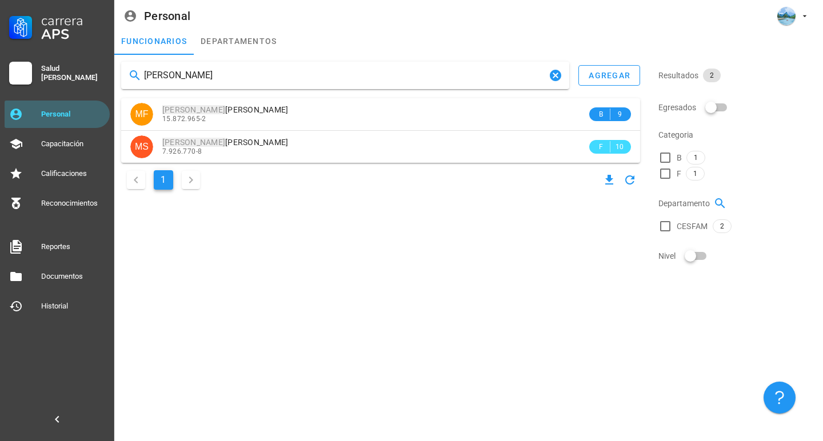
type input "[PERSON_NAME]"
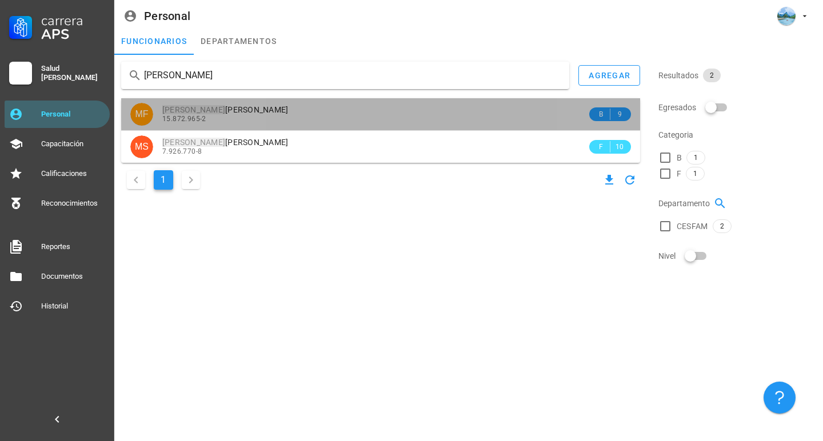
click at [289, 117] on div "15.872.965-2" at bounding box center [374, 119] width 425 height 8
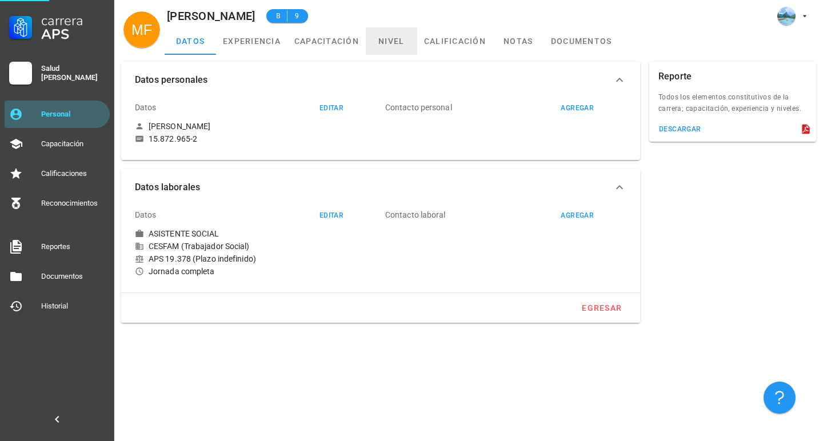
click at [401, 47] on link "nivel" at bounding box center [391, 40] width 51 height 27
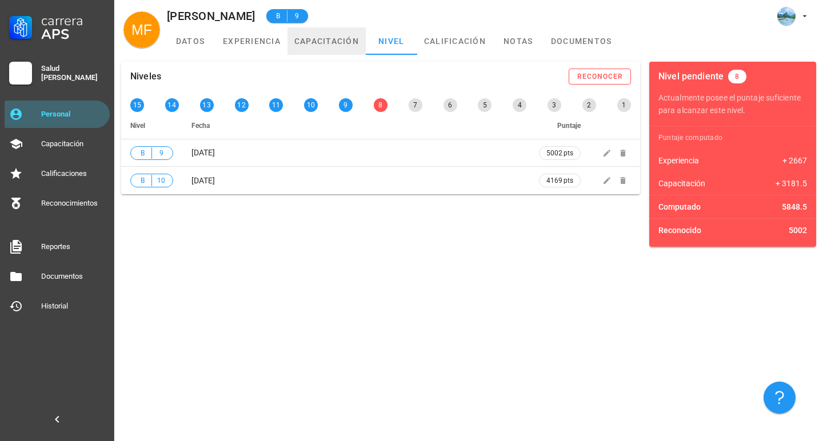
click at [339, 41] on link "capacitación" at bounding box center [326, 40] width 78 height 27
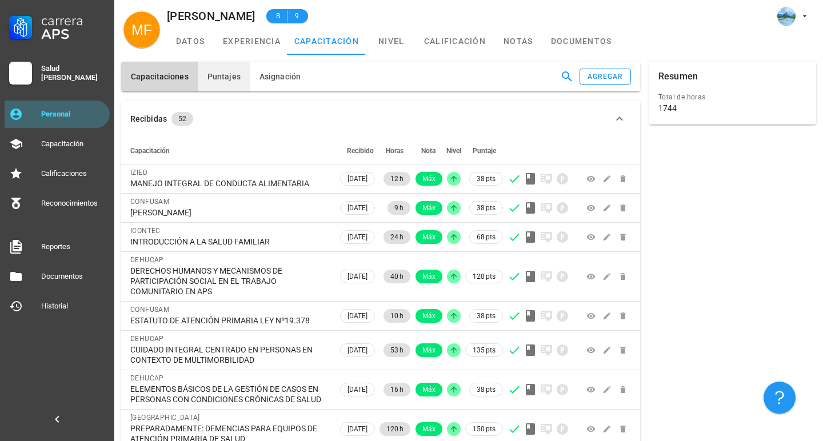
click at [221, 72] on span "Puntajes" at bounding box center [224, 76] width 34 height 9
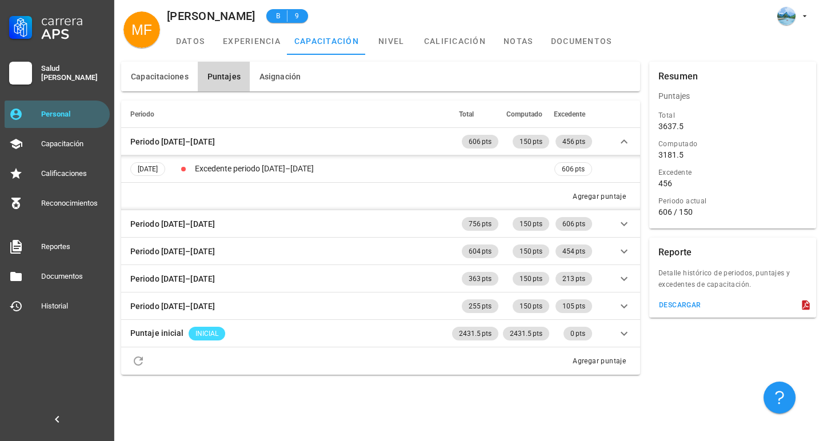
click at [216, 122] on th "Periodo" at bounding box center [285, 114] width 329 height 27
click at [207, 109] on th "Periodo" at bounding box center [285, 114] width 329 height 27
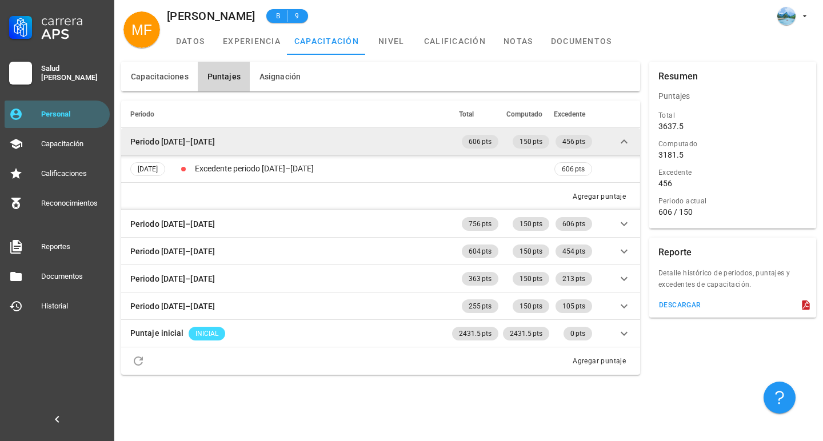
click at [221, 139] on td "Periodo [DATE]–[DATE]" at bounding box center [285, 141] width 329 height 27
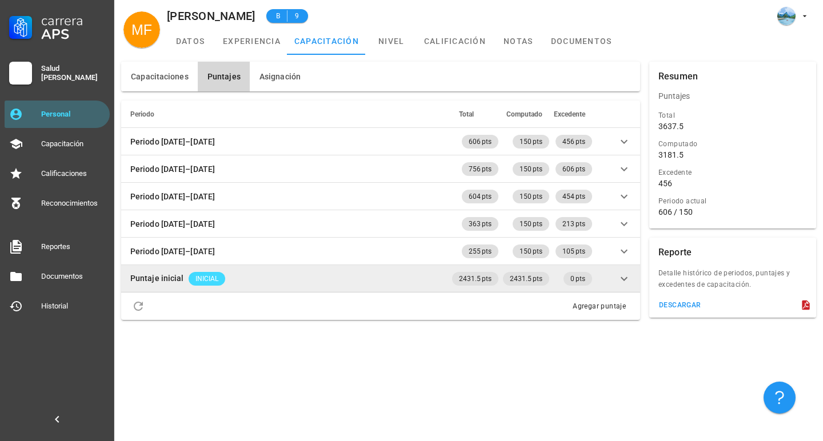
click at [326, 283] on td "Puntaje inicial INICIAL" at bounding box center [285, 278] width 329 height 27
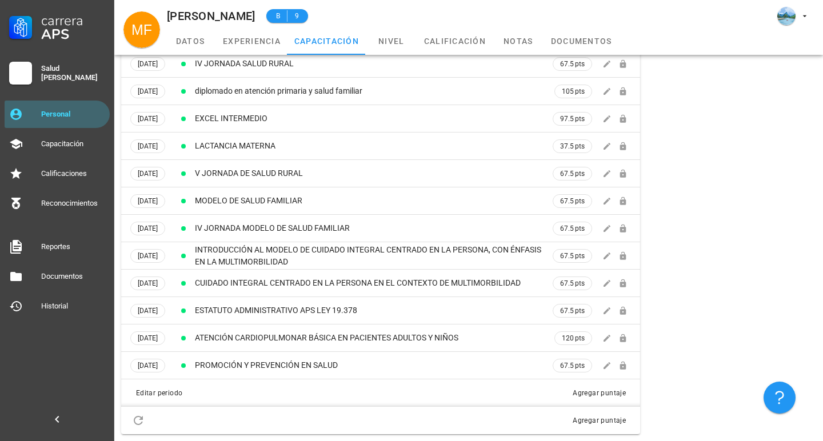
scroll to position [873, 0]
click at [82, 114] on div "Personal" at bounding box center [73, 114] width 64 height 9
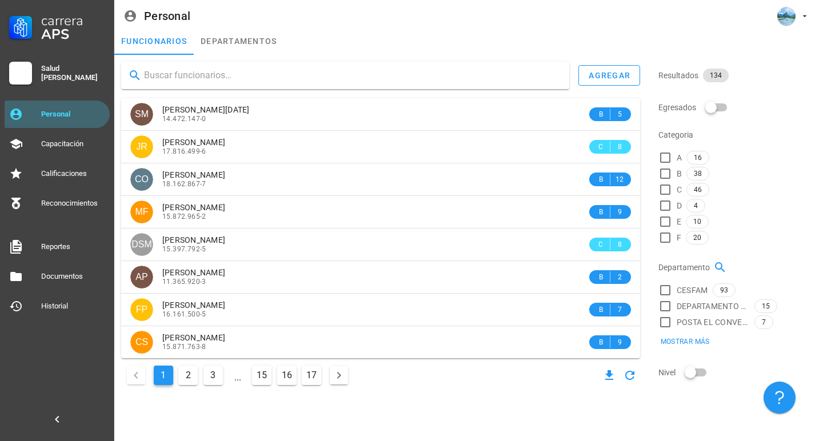
click at [98, 82] on div "Salud [PERSON_NAME]" at bounding box center [73, 72] width 64 height 27
click at [234, 79] on input "text" at bounding box center [352, 75] width 416 height 18
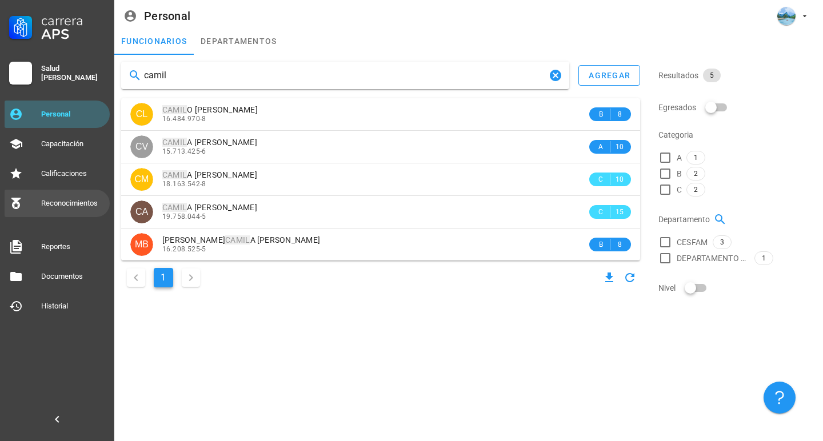
type input "camil"
click at [77, 209] on div "Reconocimientos" at bounding box center [73, 203] width 64 height 18
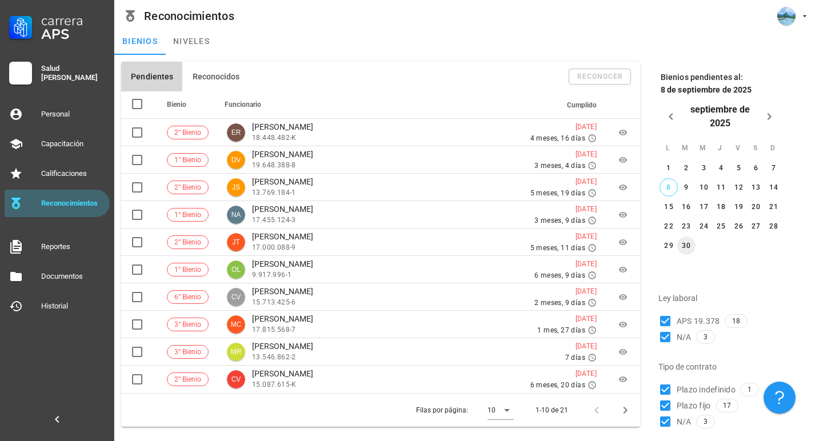
click at [687, 244] on div "30" at bounding box center [686, 246] width 18 height 8
click at [666, 421] on div at bounding box center [664, 421] width 19 height 19
checkbox input "false"
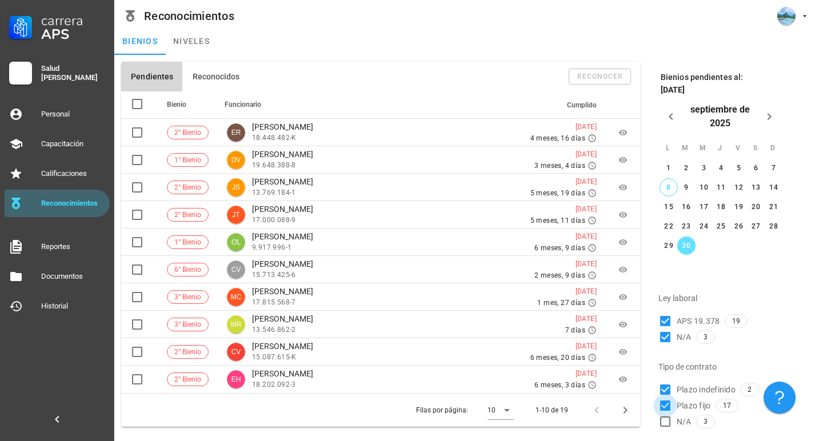
click at [666, 405] on div at bounding box center [664, 405] width 19 height 19
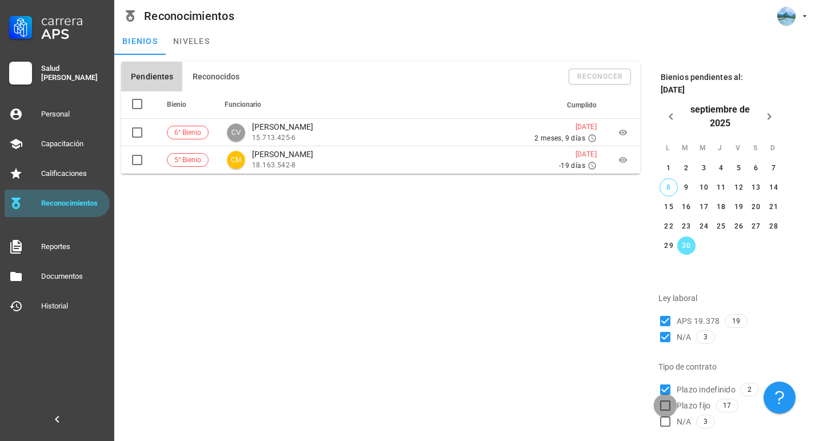
click at [663, 406] on div at bounding box center [664, 405] width 19 height 19
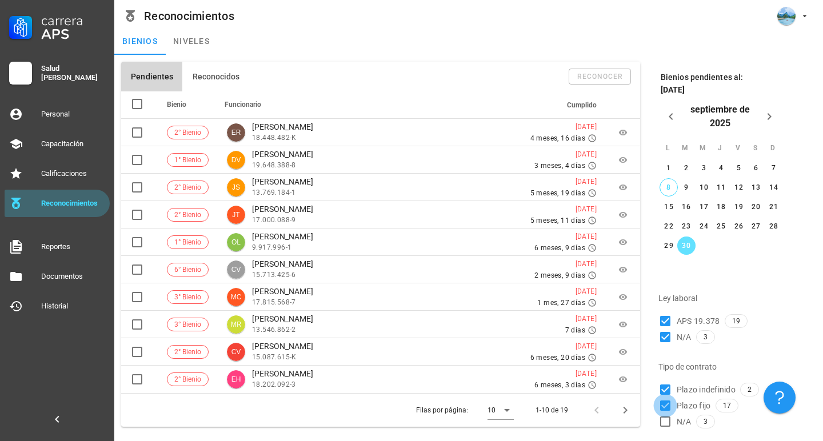
click at [663, 406] on div at bounding box center [664, 405] width 19 height 19
checkbox input "false"
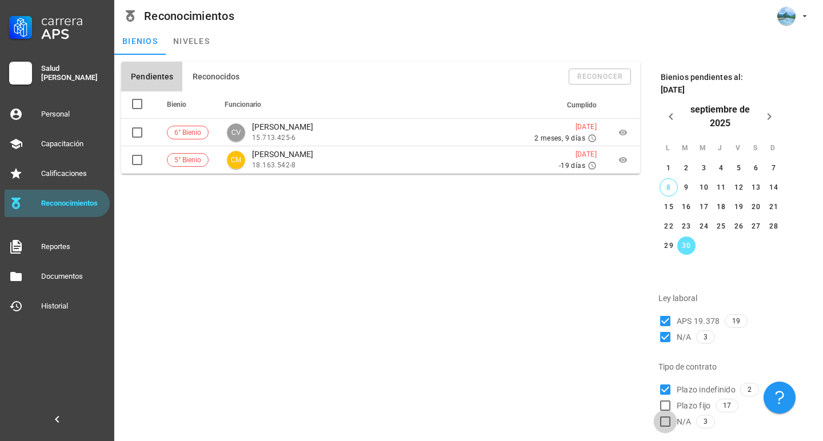
click at [663, 421] on div at bounding box center [664, 421] width 19 height 19
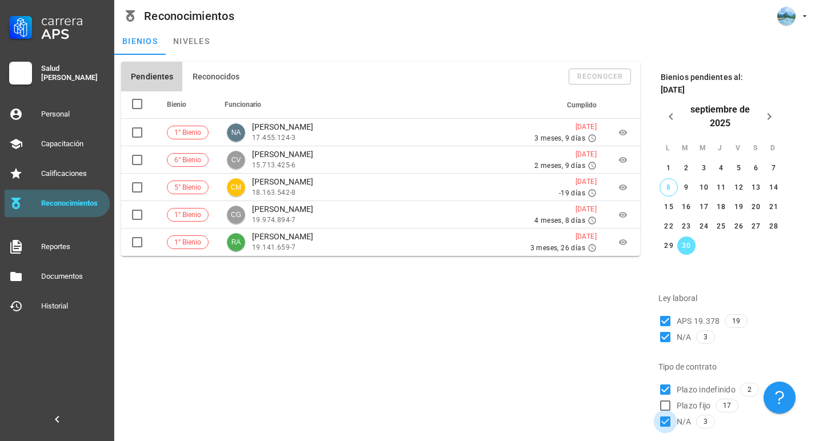
click at [663, 421] on div at bounding box center [664, 421] width 19 height 19
checkbox input "false"
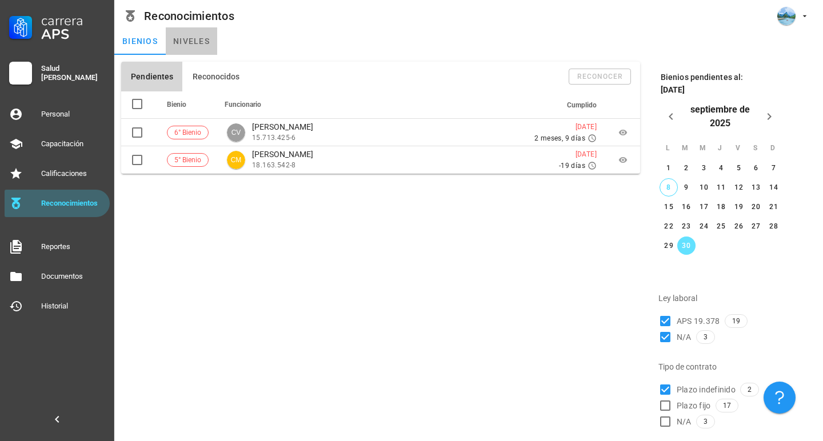
click at [191, 50] on link "niveles" at bounding box center [191, 40] width 51 height 27
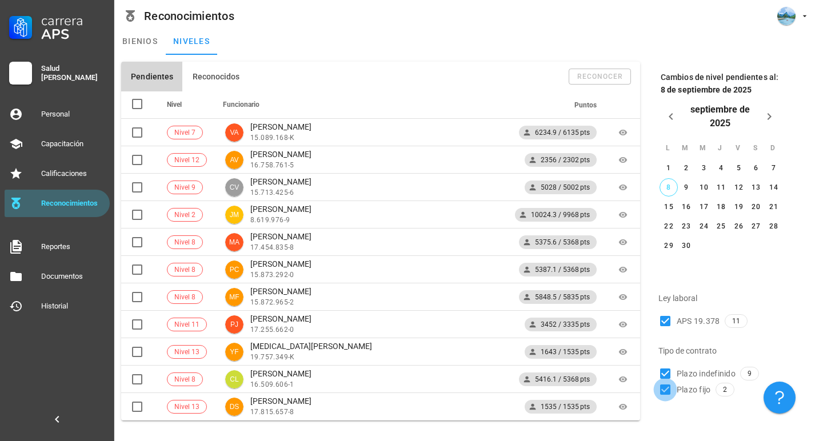
click at [669, 390] on div at bounding box center [664, 389] width 19 height 19
checkbox input "false"
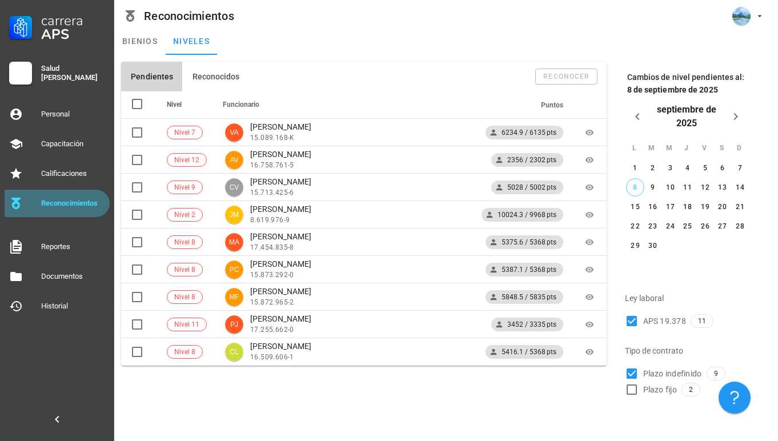
click at [73, 206] on div "Reconocimientos" at bounding box center [73, 203] width 64 height 9
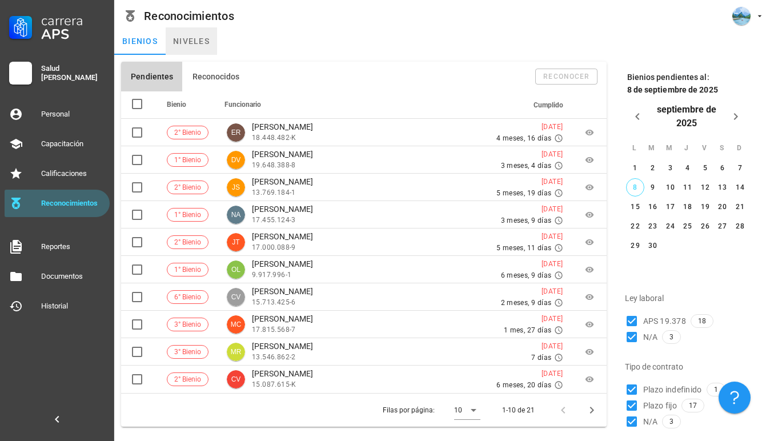
click at [203, 36] on link "niveles" at bounding box center [191, 40] width 51 height 27
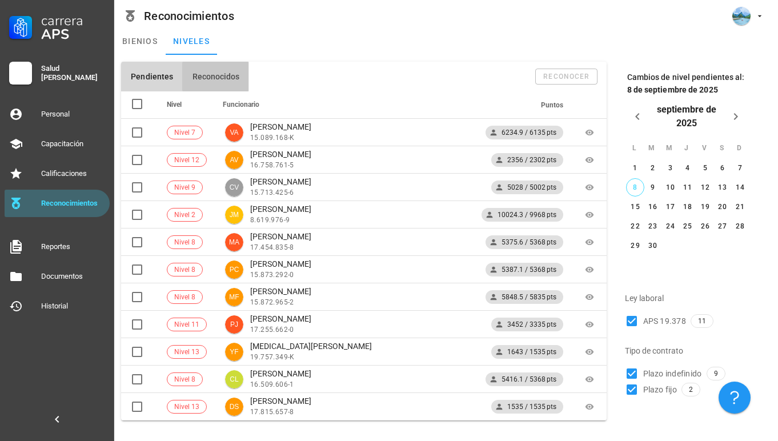
click at [223, 78] on span "Reconocidos" at bounding box center [215, 76] width 48 height 9
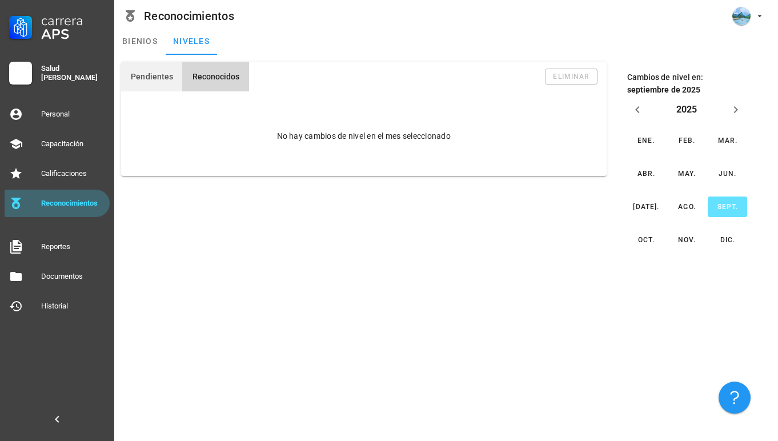
click at [148, 78] on span "Pendientes" at bounding box center [151, 76] width 43 height 9
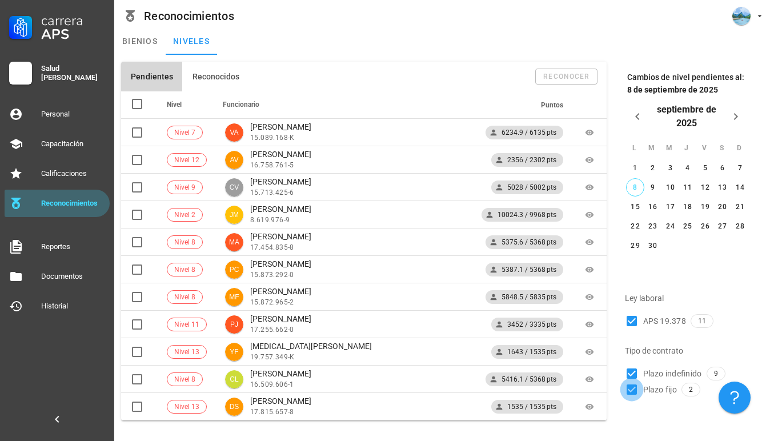
click at [633, 391] on div at bounding box center [631, 389] width 19 height 19
checkbox input "false"
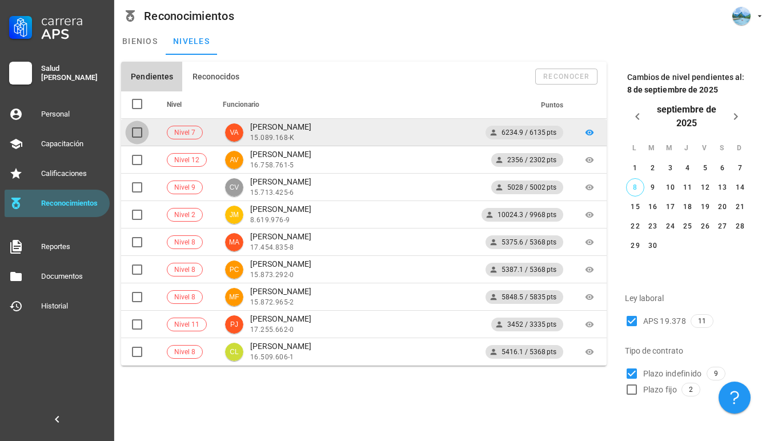
click at [133, 132] on div at bounding box center [136, 132] width 19 height 19
checkbox input "true"
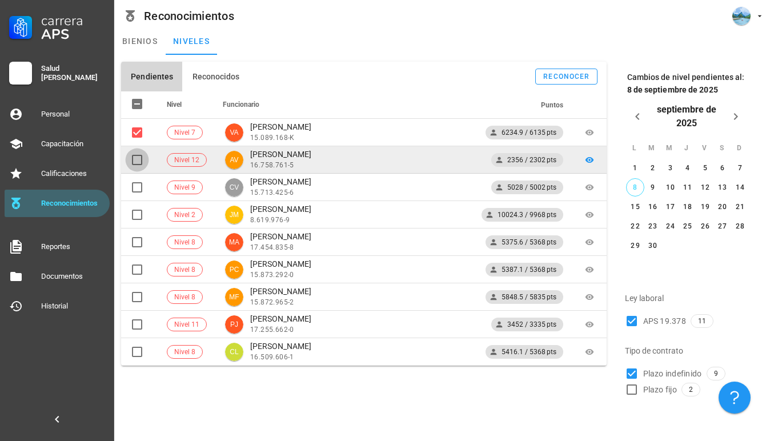
click at [138, 158] on div at bounding box center [136, 159] width 19 height 19
checkbox input "true"
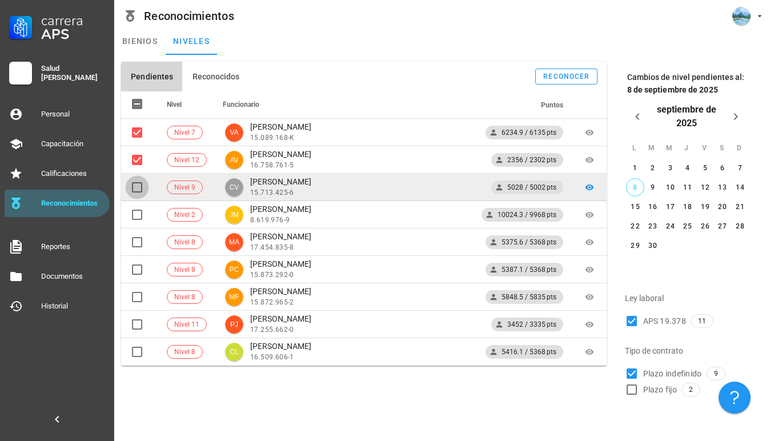
click at [138, 183] on div at bounding box center [136, 187] width 19 height 19
checkbox input "true"
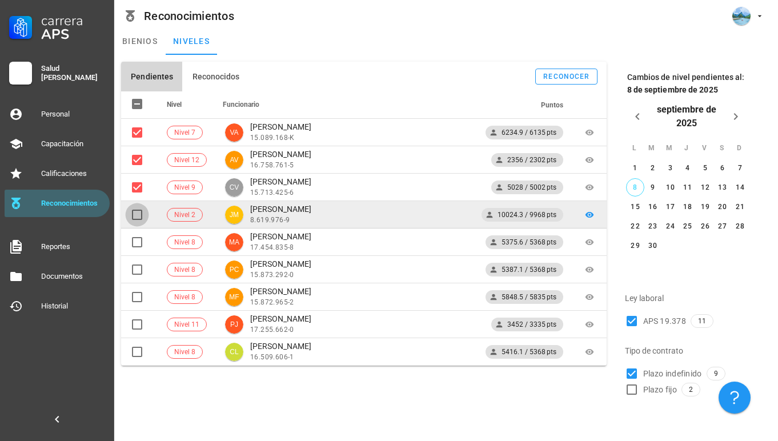
click at [138, 211] on div at bounding box center [136, 214] width 19 height 19
checkbox input "true"
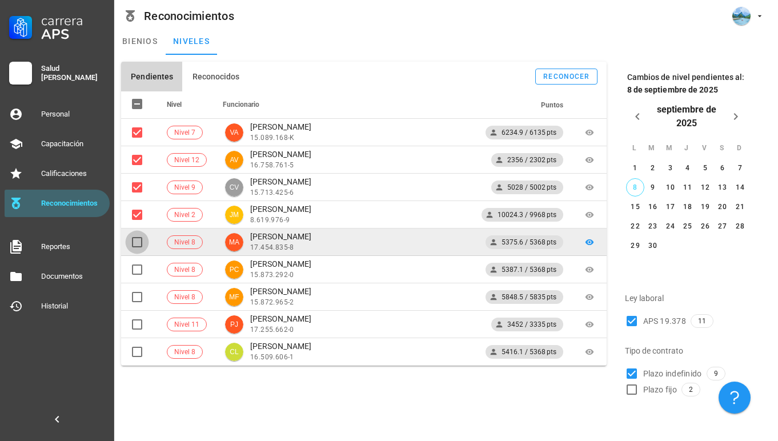
click at [139, 245] on div at bounding box center [136, 242] width 19 height 19
checkbox input "true"
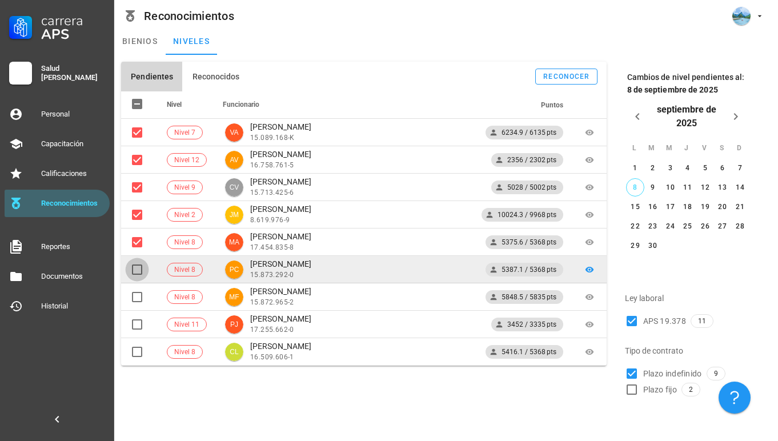
click at [139, 269] on div at bounding box center [136, 269] width 19 height 19
checkbox input "true"
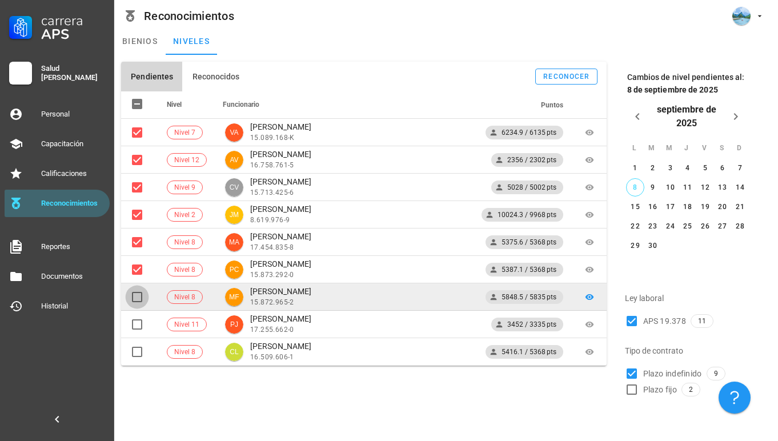
click at [139, 292] on div at bounding box center [136, 296] width 19 height 19
checkbox input "true"
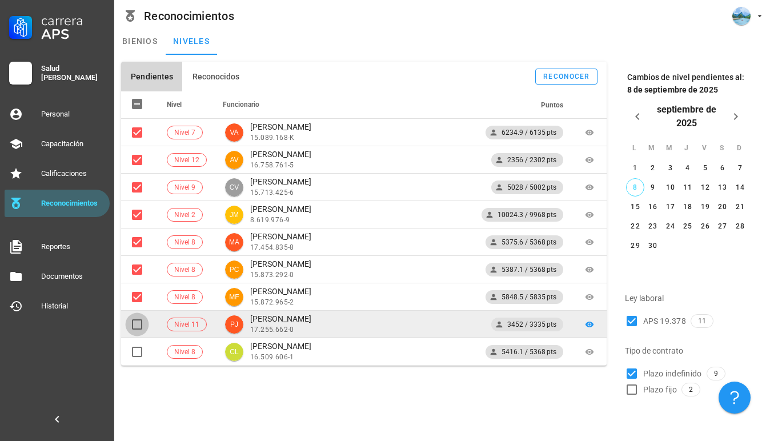
click at [139, 315] on div at bounding box center [136, 324] width 19 height 19
checkbox input "true"
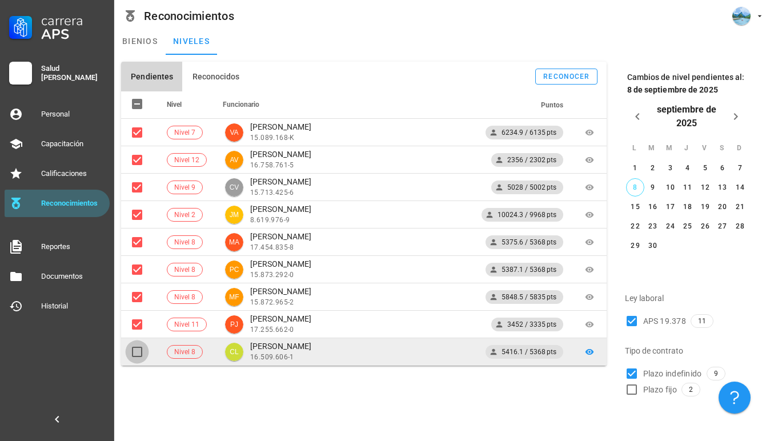
click at [138, 353] on div at bounding box center [136, 351] width 19 height 19
checkbox input "true"
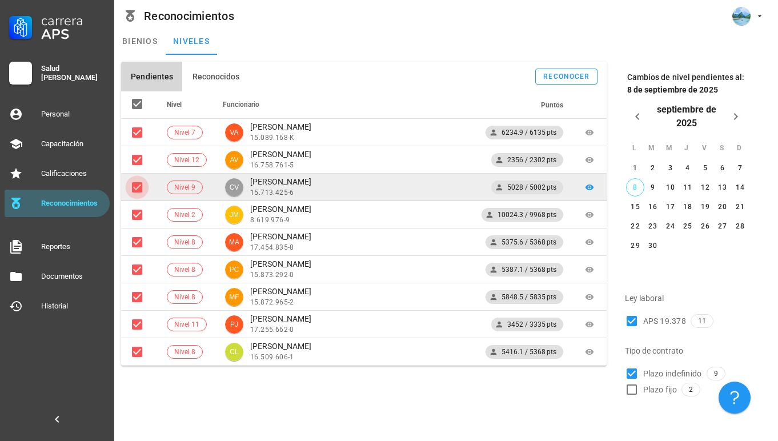
click at [140, 191] on div at bounding box center [136, 187] width 19 height 19
checkbox input "false"
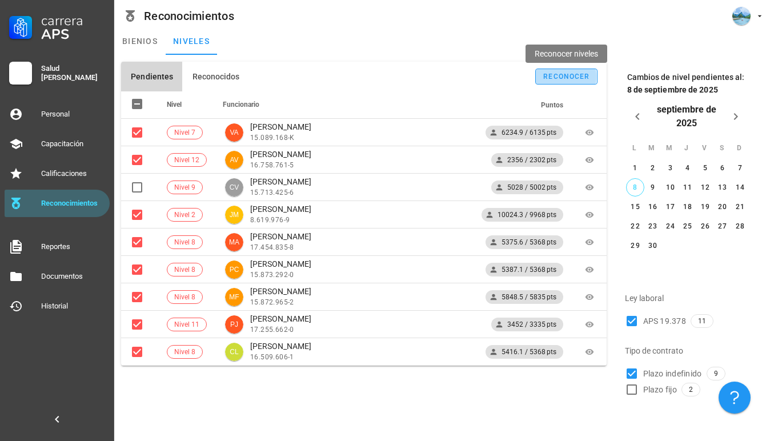
click at [570, 74] on div "reconocer" at bounding box center [566, 77] width 47 height 8
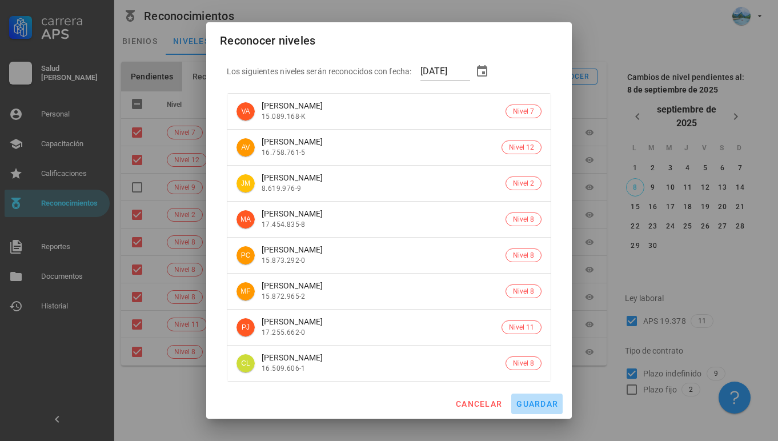
click at [538, 402] on span "guardar" at bounding box center [537, 403] width 42 height 9
checkbox input "false"
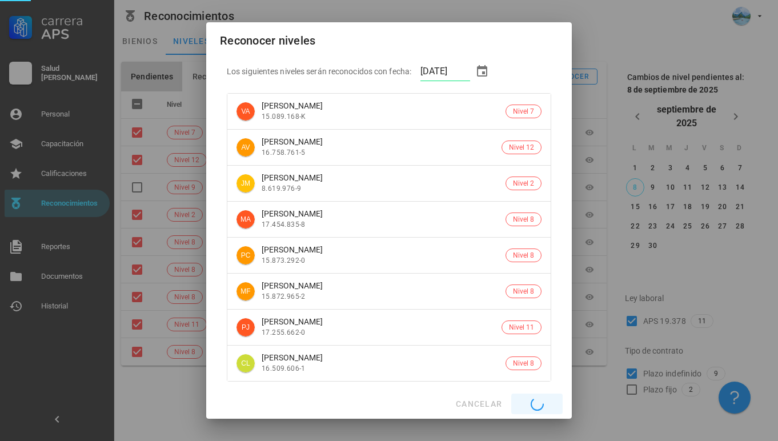
checkbox input "false"
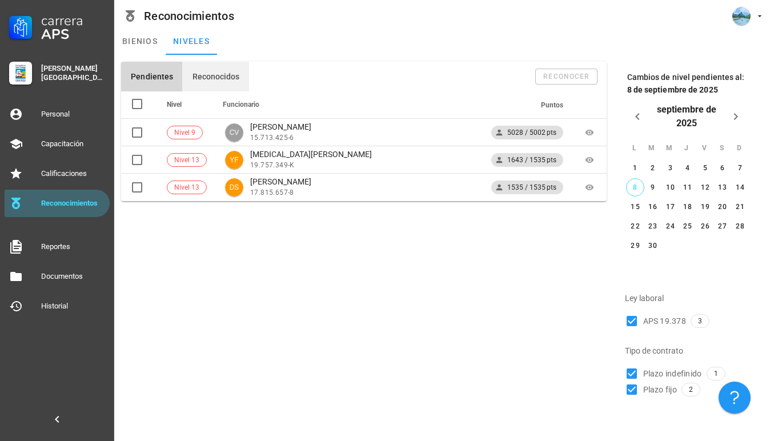
click at [212, 79] on span "Reconocidos" at bounding box center [215, 76] width 48 height 9
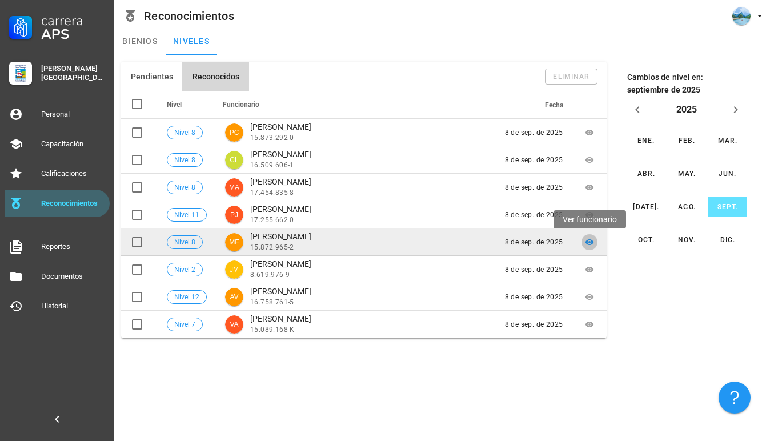
click at [587, 244] on icon at bounding box center [589, 242] width 9 height 6
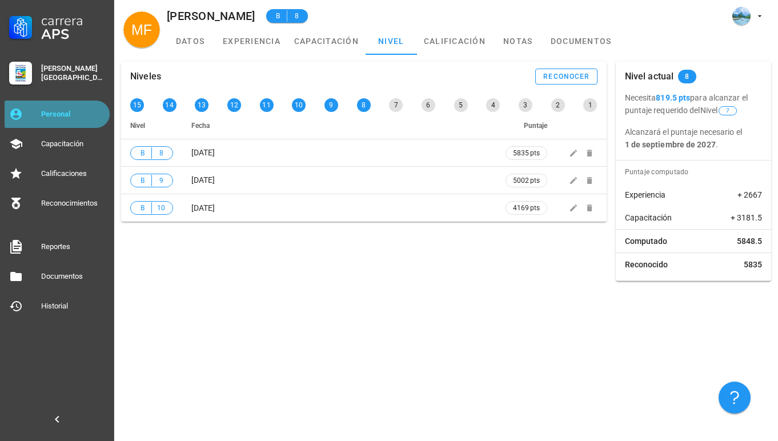
click at [87, 121] on div "Personal" at bounding box center [73, 114] width 64 height 18
